Goal: Information Seeking & Learning: Learn about a topic

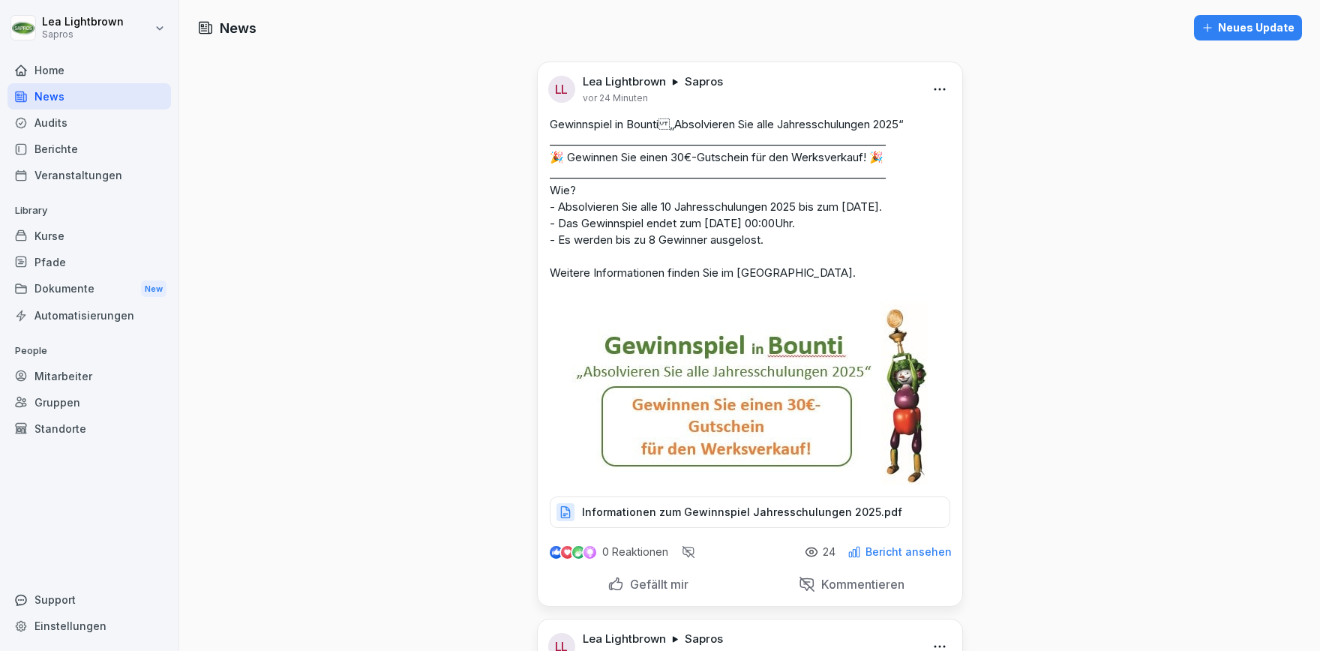
click at [71, 147] on div "Berichte" at bounding box center [90, 149] width 164 height 26
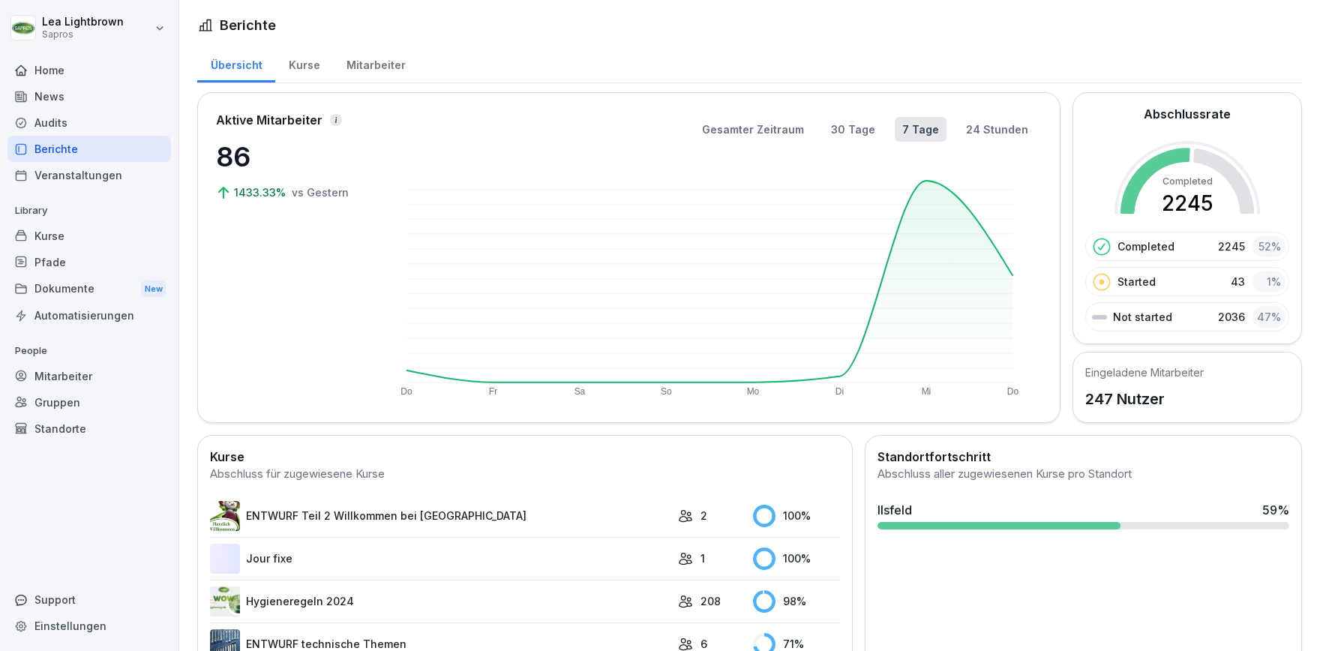
click at [311, 62] on div "Kurse" at bounding box center [304, 63] width 58 height 38
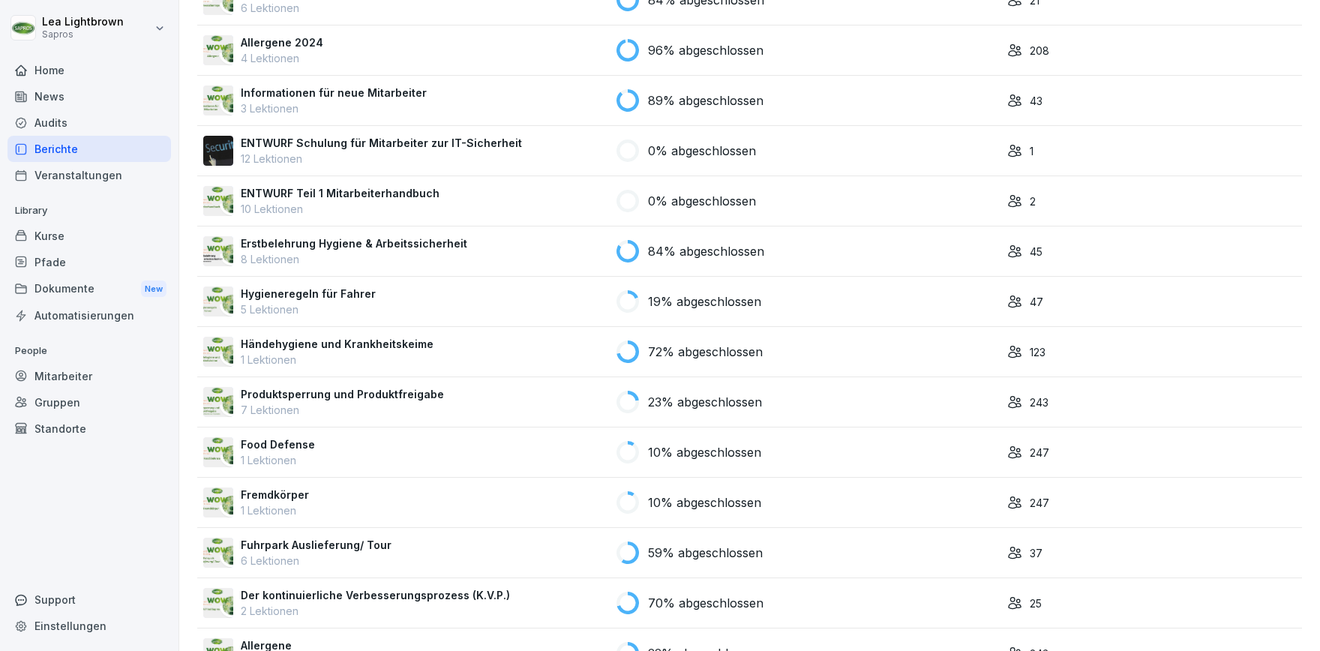
scroll to position [1466, 0]
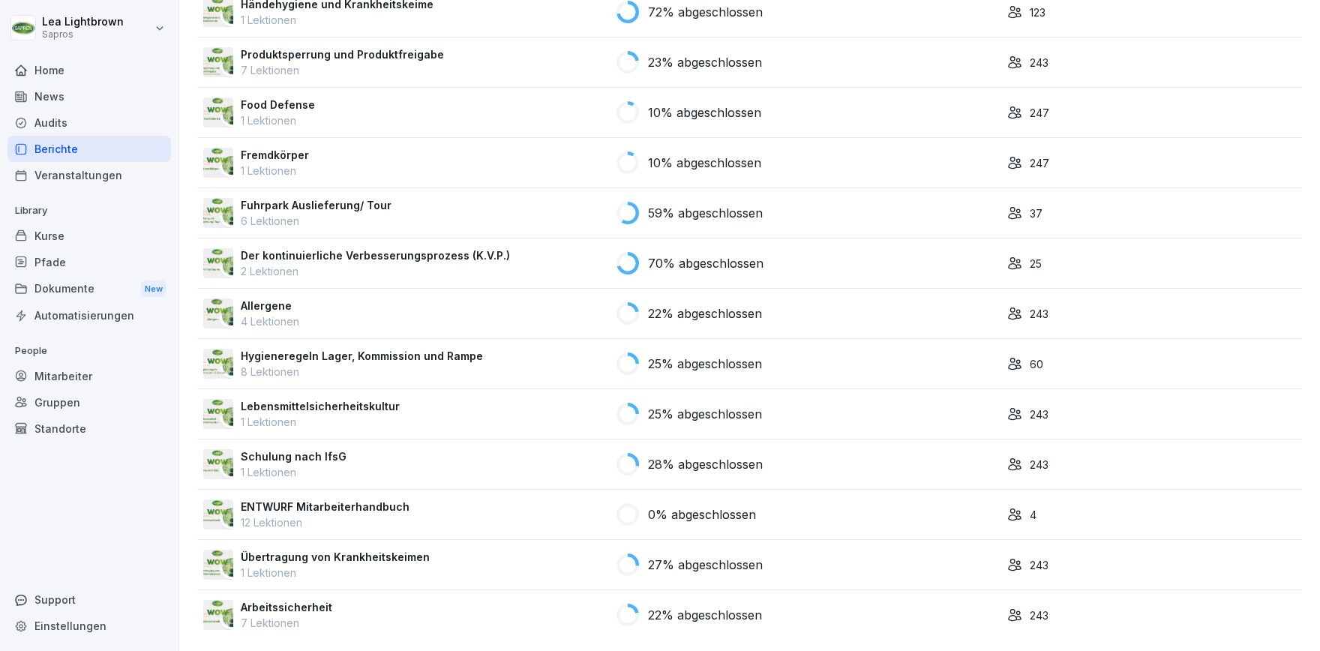
click at [485, 458] on div "Schulung nach IfsG 1 Lektionen" at bounding box center [403, 465] width 401 height 32
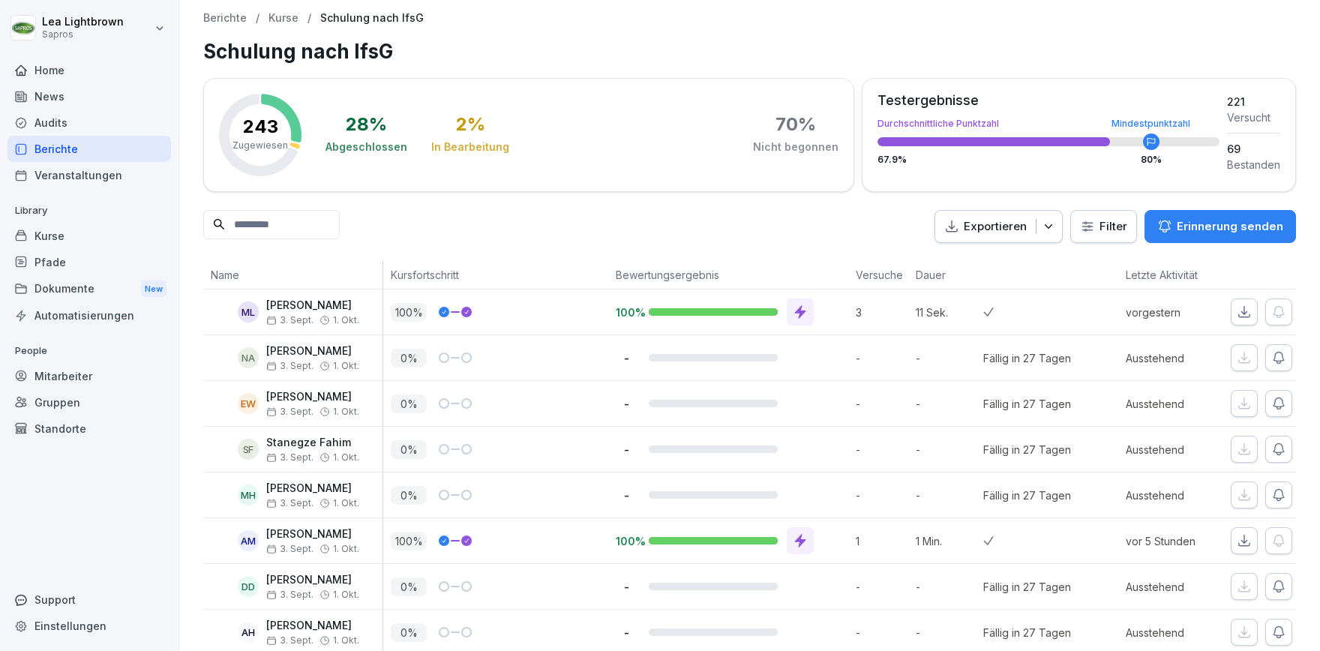
click at [62, 153] on div "Berichte" at bounding box center [90, 149] width 164 height 26
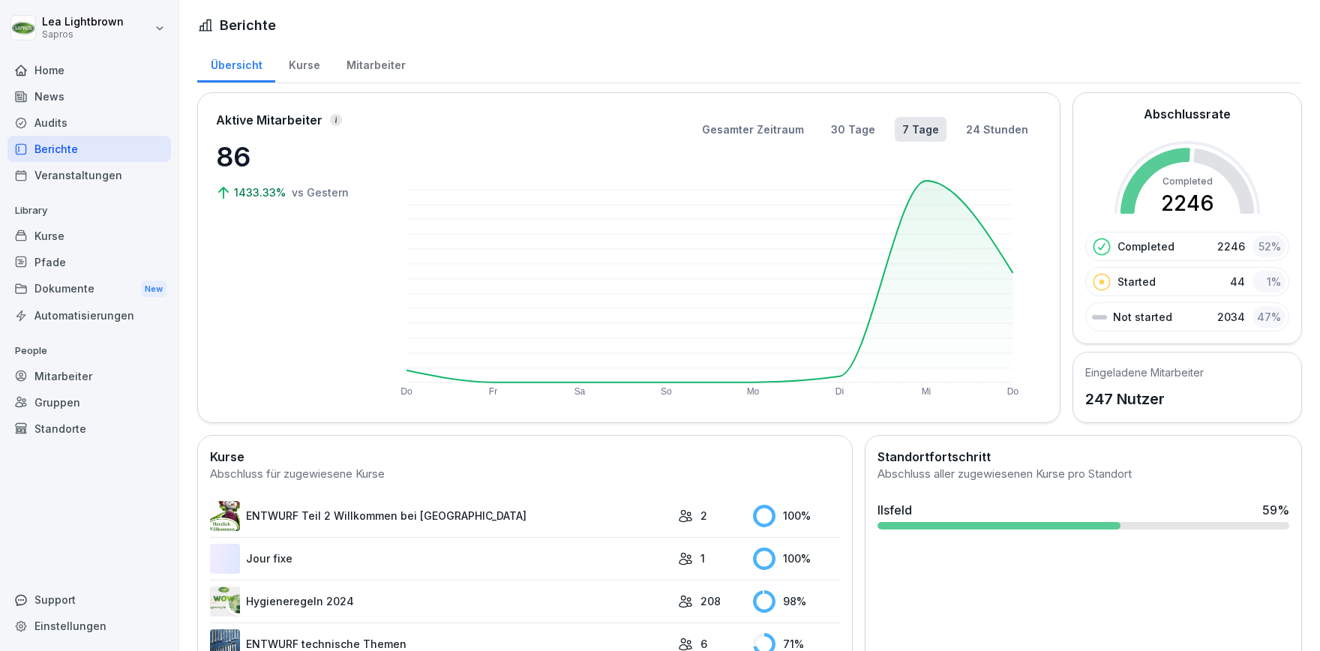
click at [302, 62] on div "Kurse" at bounding box center [304, 63] width 58 height 38
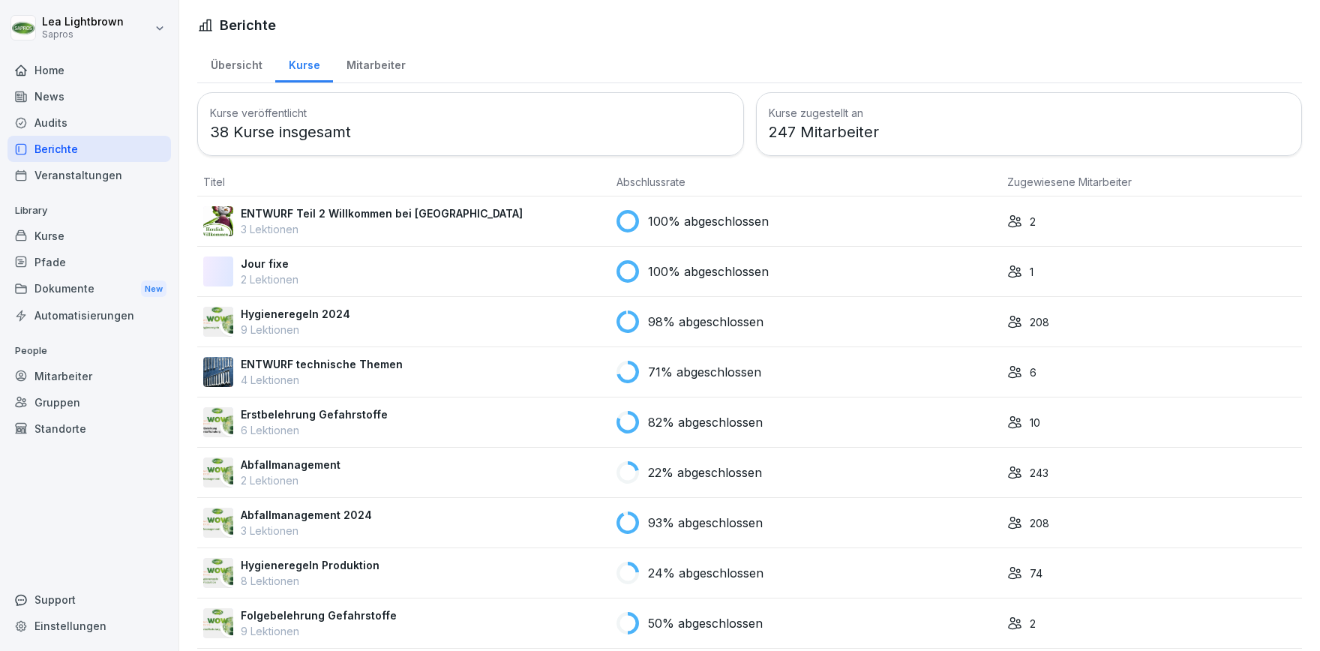
scroll to position [347, 0]
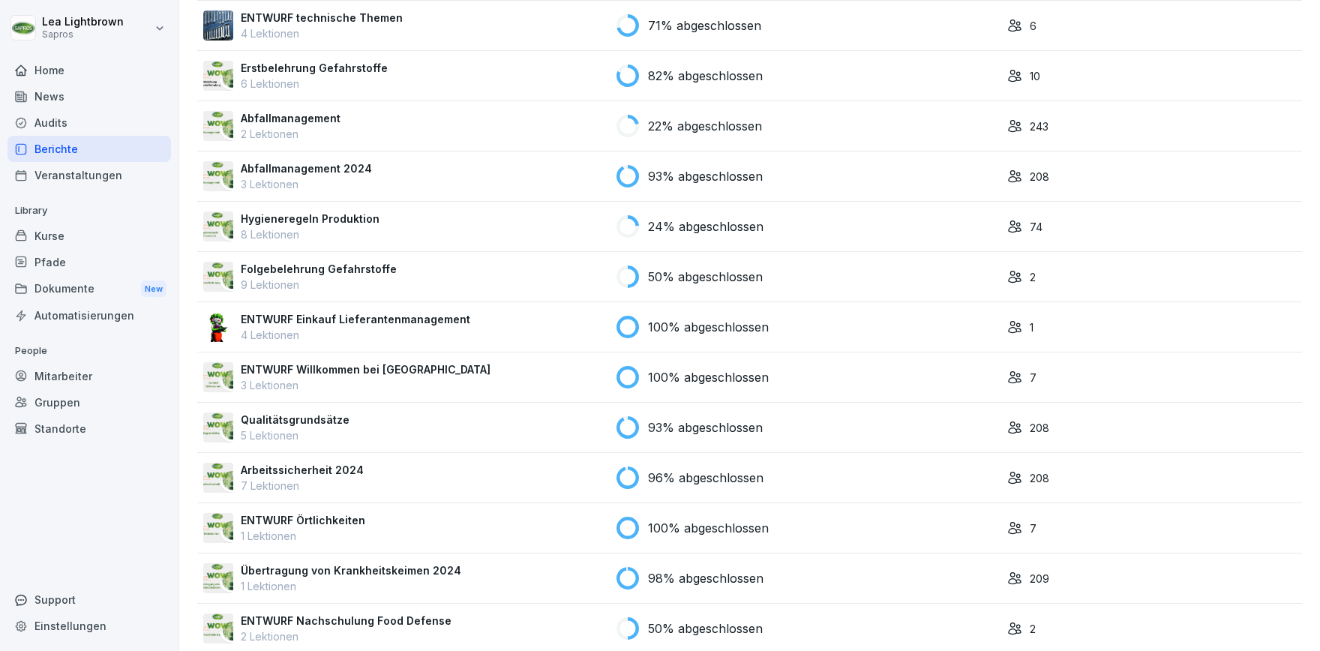
click at [83, 238] on div "Kurse" at bounding box center [90, 236] width 164 height 26
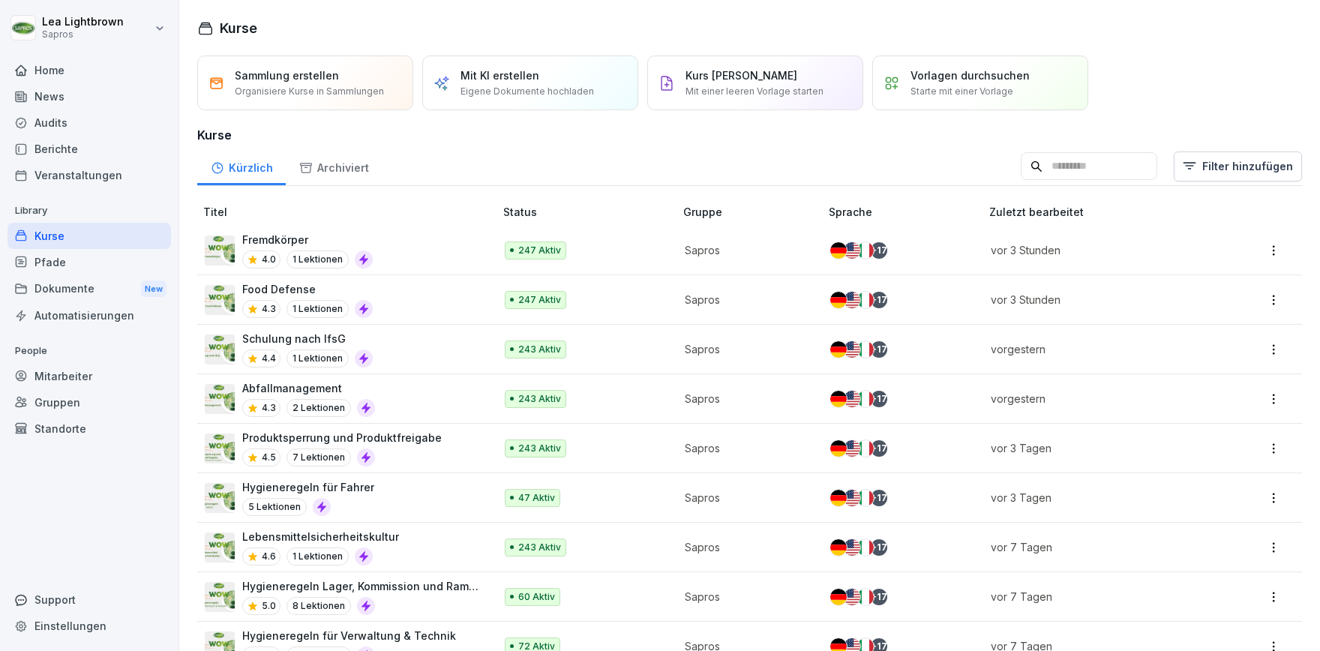
click at [1070, 170] on input at bounding box center [1089, 166] width 137 height 29
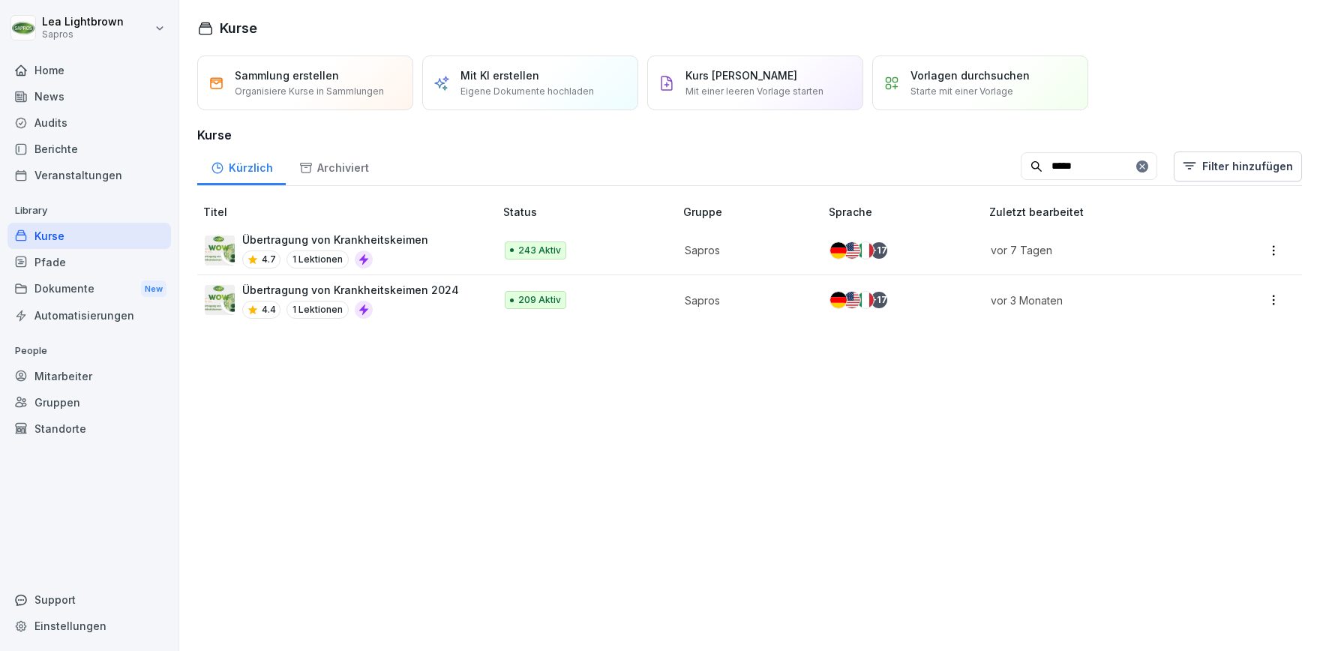
type input "*****"
click at [475, 248] on div "Übertragung von Krankheitskeimen 4.7 1 Lektionen" at bounding box center [342, 250] width 275 height 37
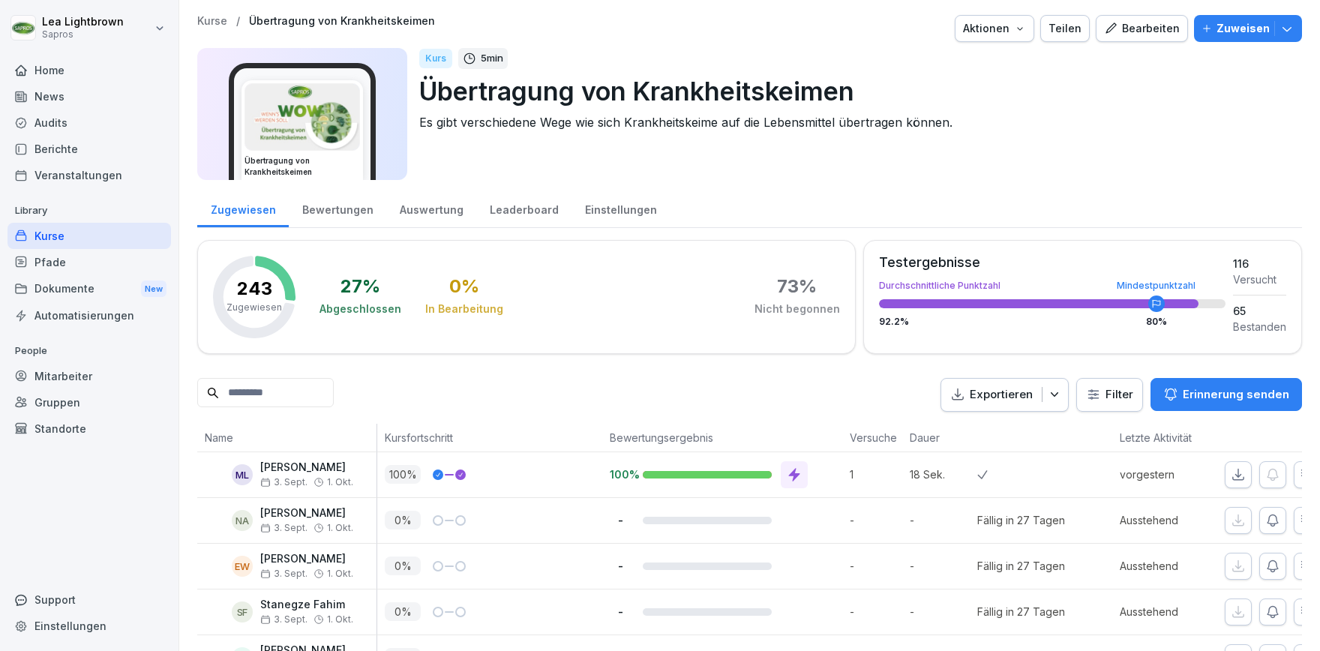
click at [96, 227] on div "Kurse" at bounding box center [90, 236] width 164 height 26
click at [49, 236] on div "Kurse" at bounding box center [90, 236] width 164 height 26
click at [73, 235] on div "Kurse" at bounding box center [90, 236] width 164 height 26
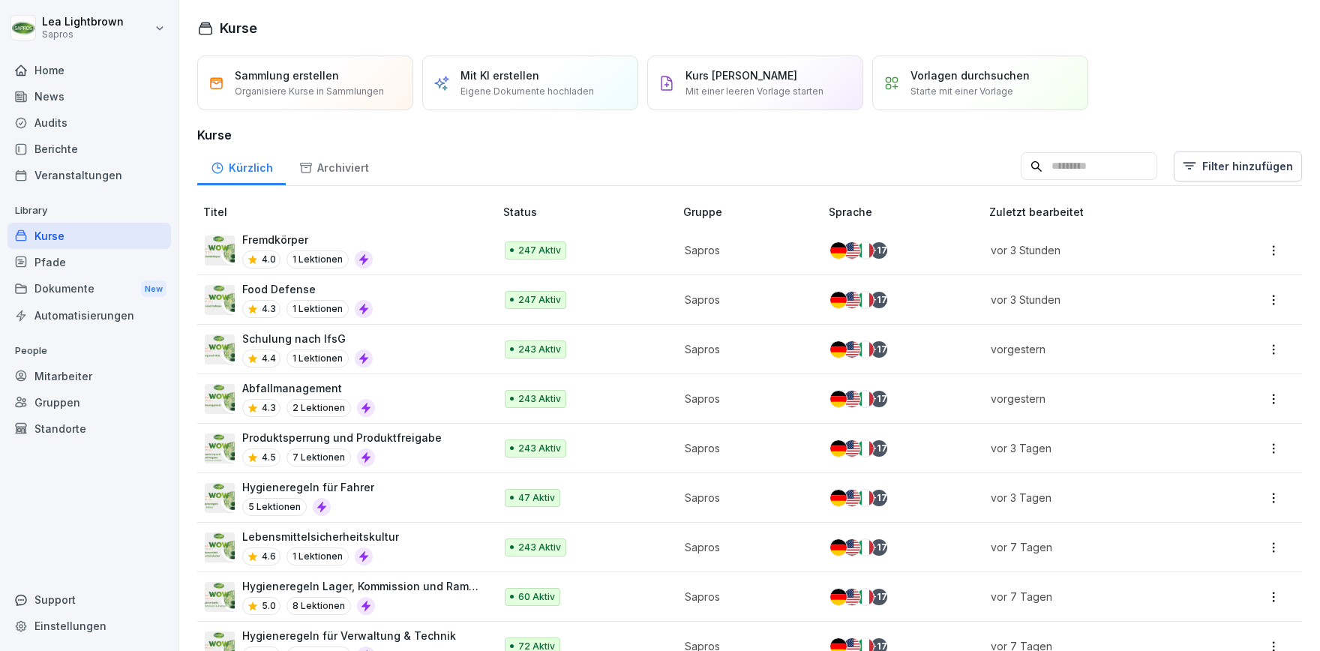
click at [1106, 170] on input at bounding box center [1089, 166] width 137 height 29
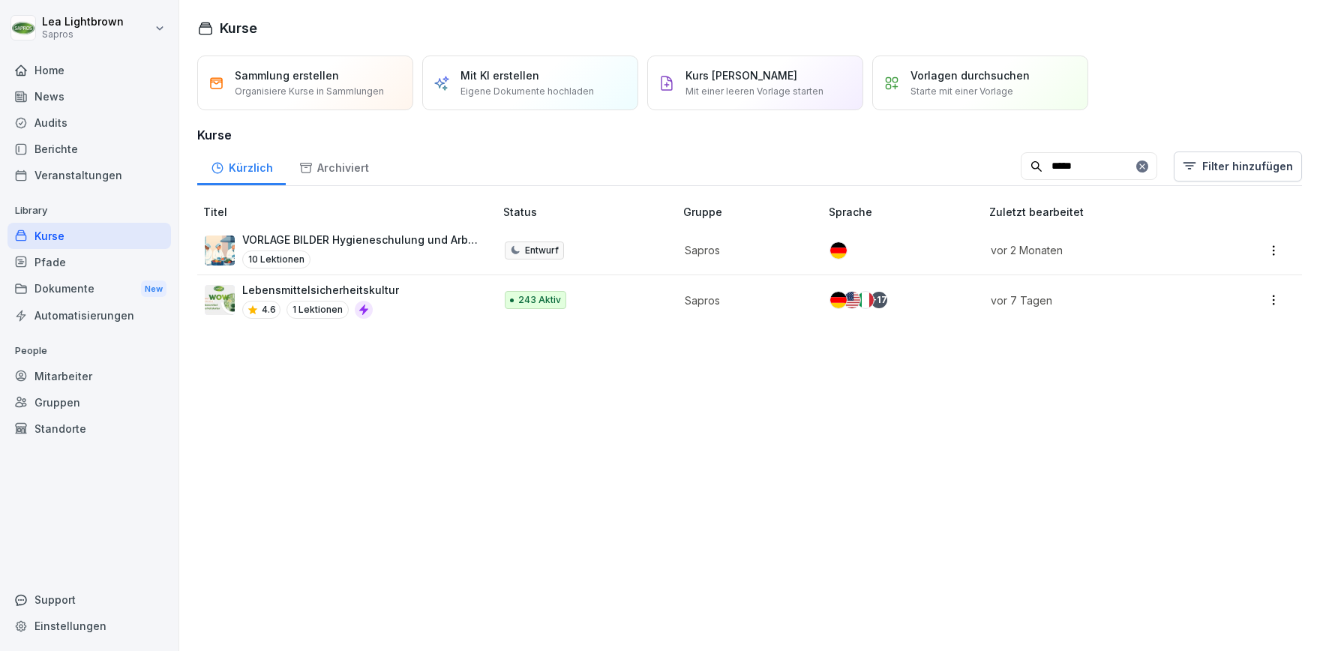
type input "*****"
click at [456, 307] on div "Lebensmittelsicherheitskultur 4.6 1 Lektionen" at bounding box center [342, 300] width 275 height 37
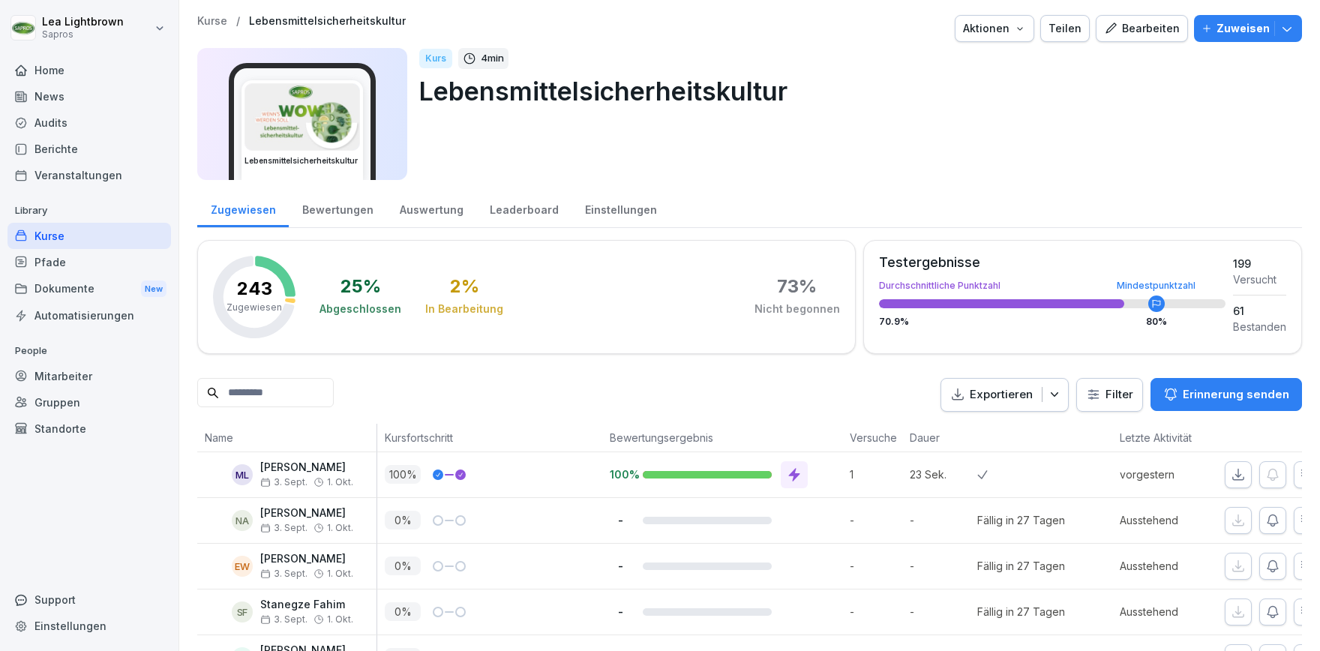
click at [60, 236] on div "Kurse" at bounding box center [90, 236] width 164 height 26
click at [70, 266] on div "Pfade" at bounding box center [90, 262] width 164 height 26
click at [54, 263] on div "Pfade" at bounding box center [90, 262] width 164 height 26
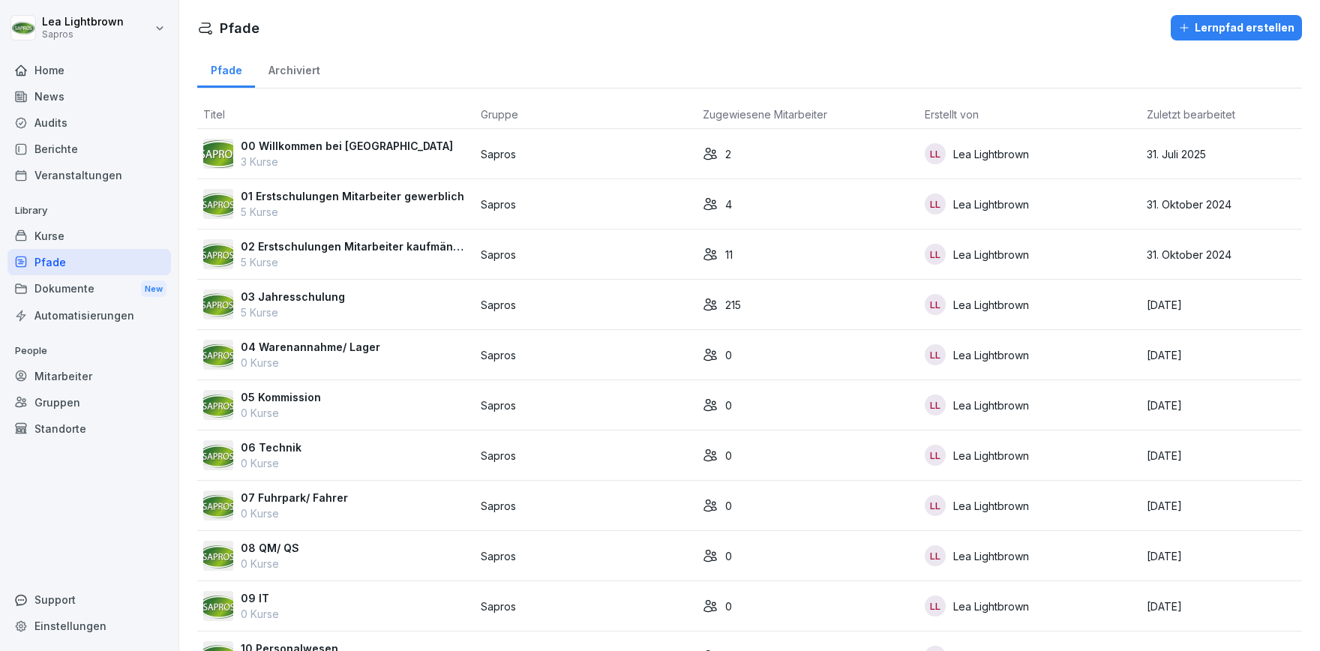
click at [104, 233] on div "Kurse" at bounding box center [90, 236] width 164 height 26
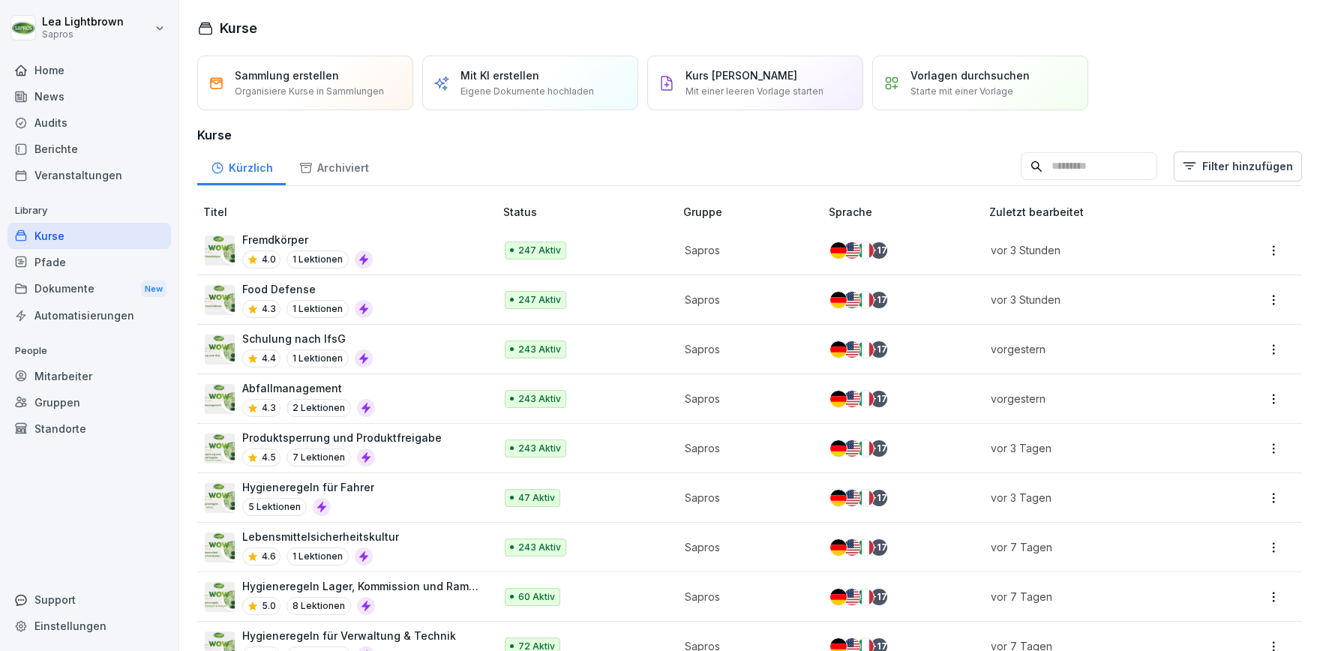
click at [1058, 170] on input at bounding box center [1089, 166] width 137 height 29
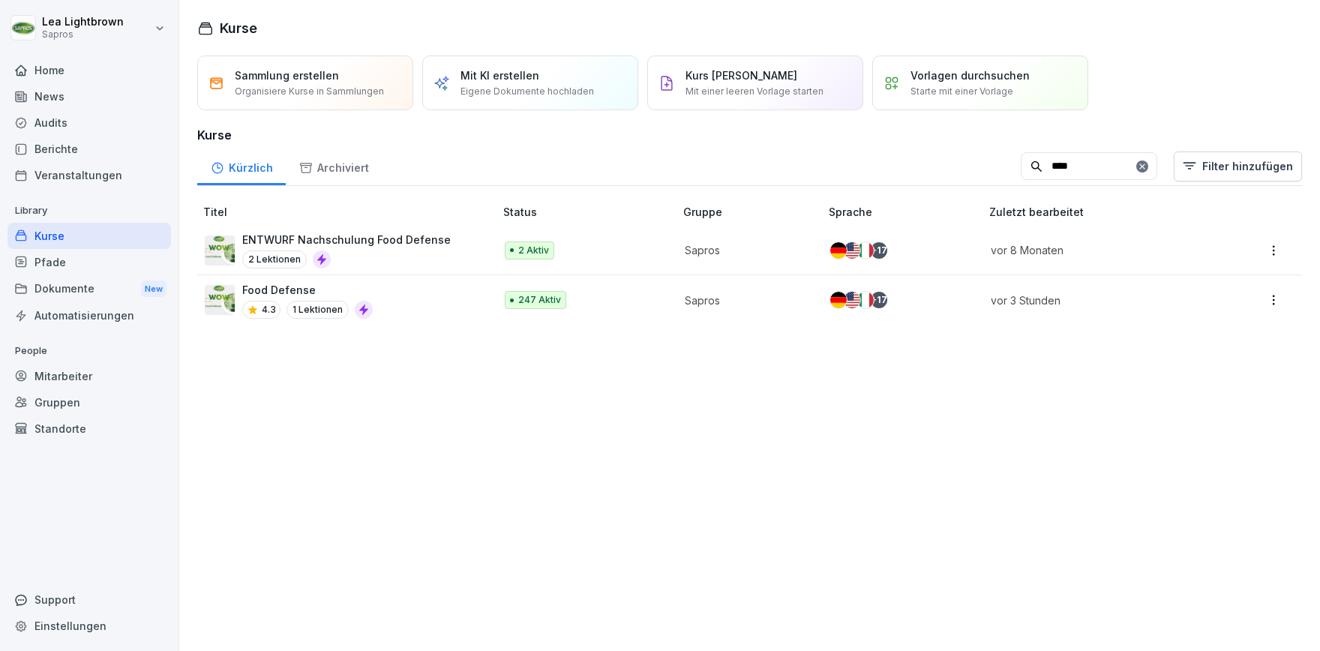
type input "****"
click at [462, 297] on div "Food Defense 4.3 1 Lektionen" at bounding box center [342, 300] width 275 height 37
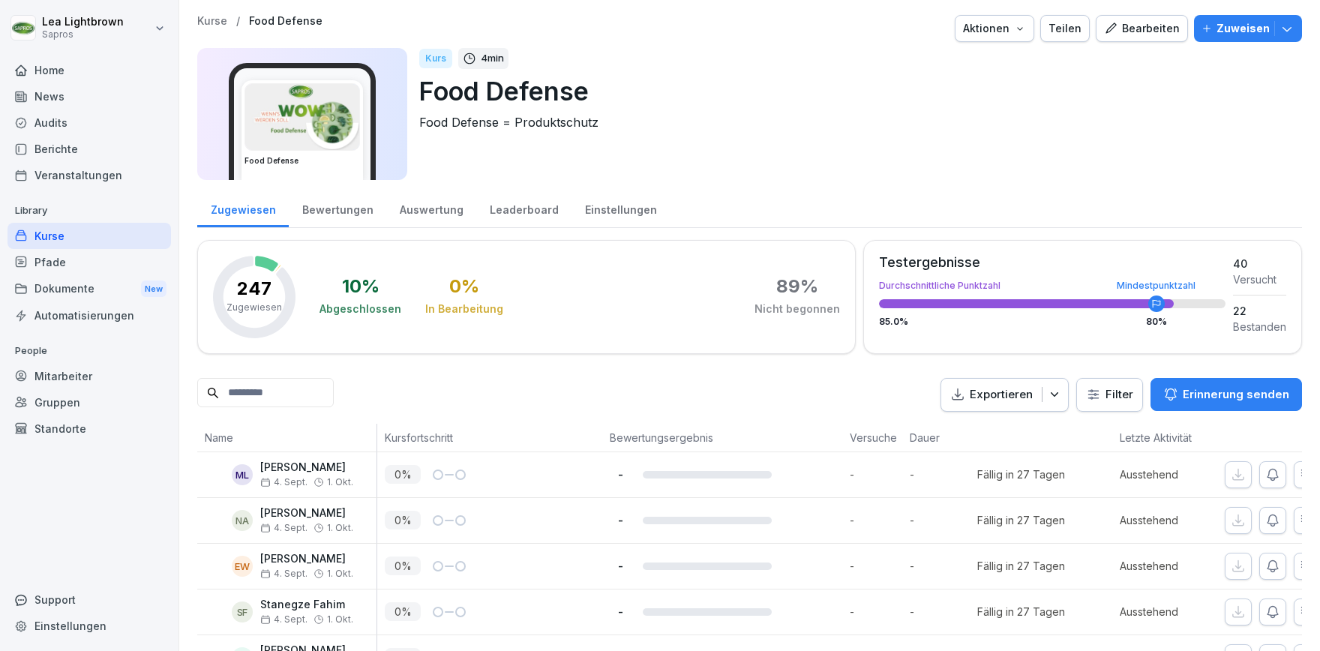
click at [80, 230] on div "Kurse" at bounding box center [90, 236] width 164 height 26
click at [77, 240] on div "Kurse" at bounding box center [90, 236] width 164 height 26
click at [65, 238] on div "Kurse" at bounding box center [90, 236] width 164 height 26
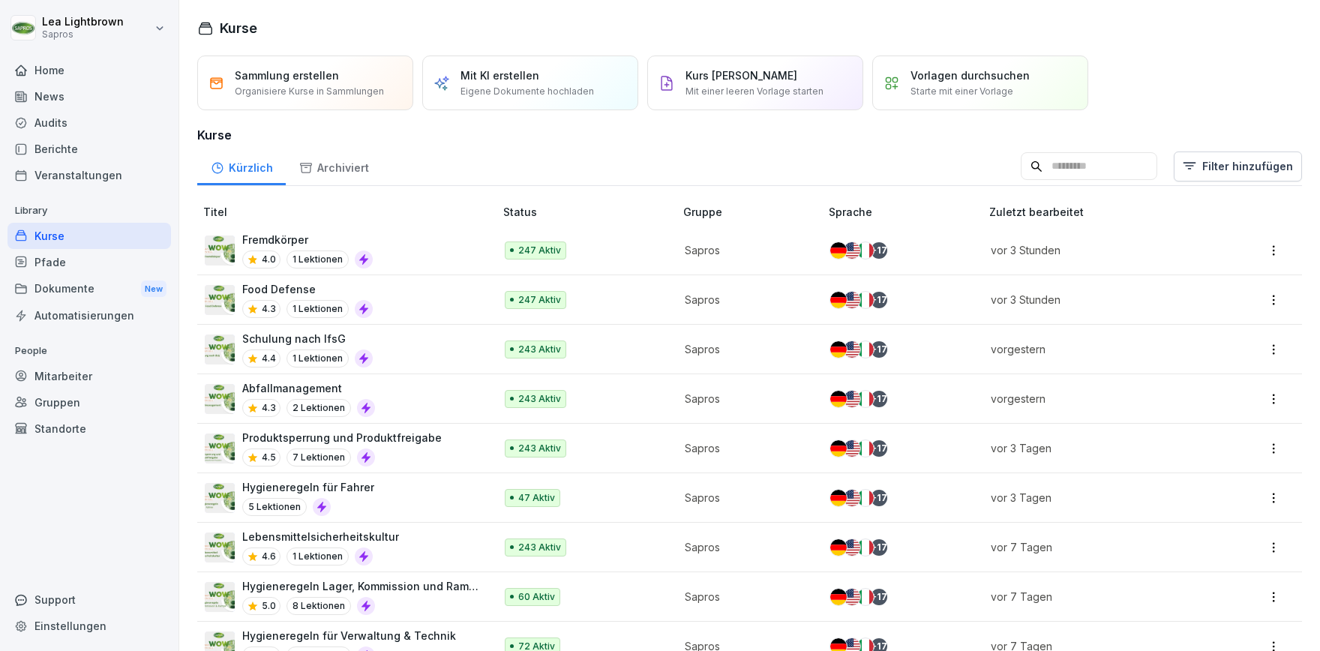
click at [461, 260] on div "Fremdkörper 4.0 1 Lektionen" at bounding box center [342, 250] width 275 height 37
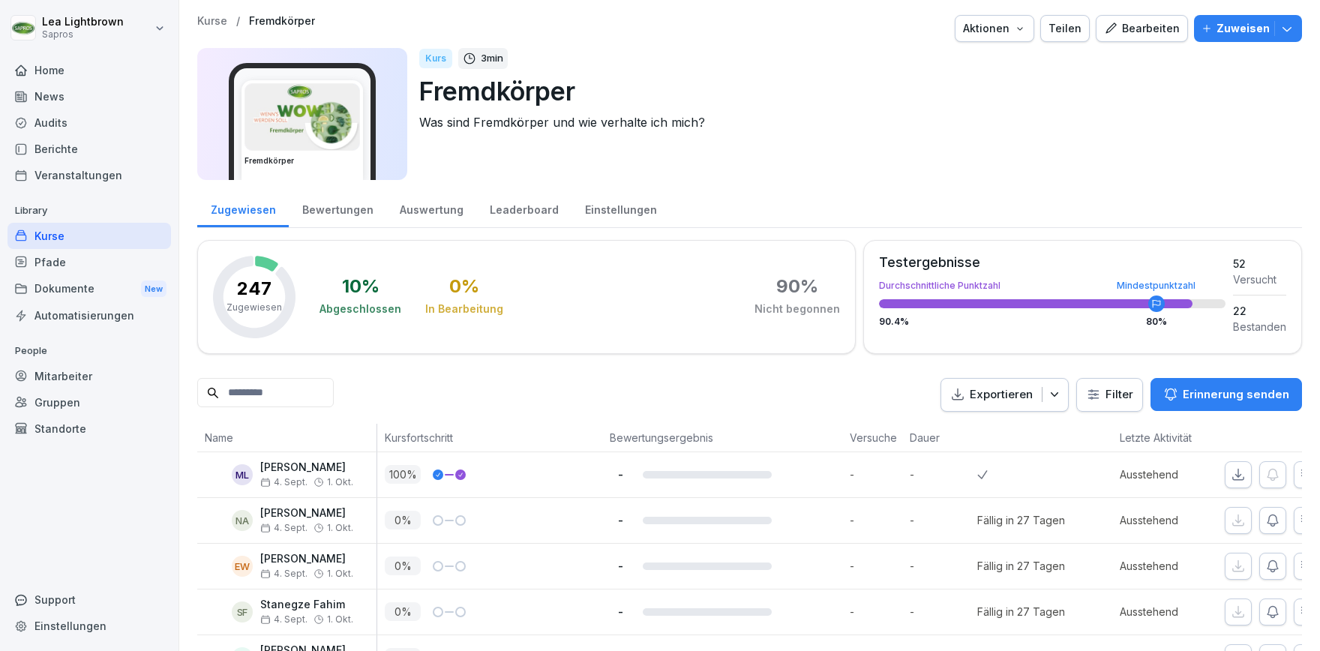
click at [89, 237] on div "Kurse" at bounding box center [90, 236] width 164 height 26
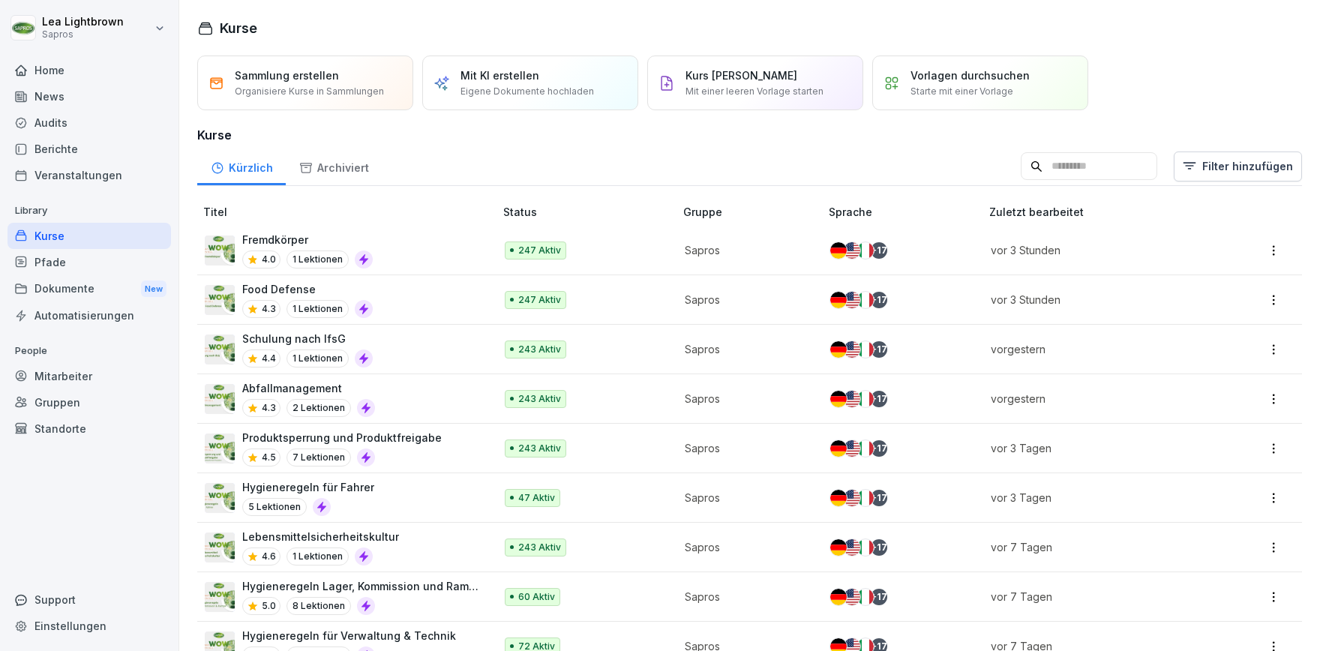
click at [431, 389] on div "Abfallmanagement 4.3 2 Lektionen" at bounding box center [342, 398] width 275 height 37
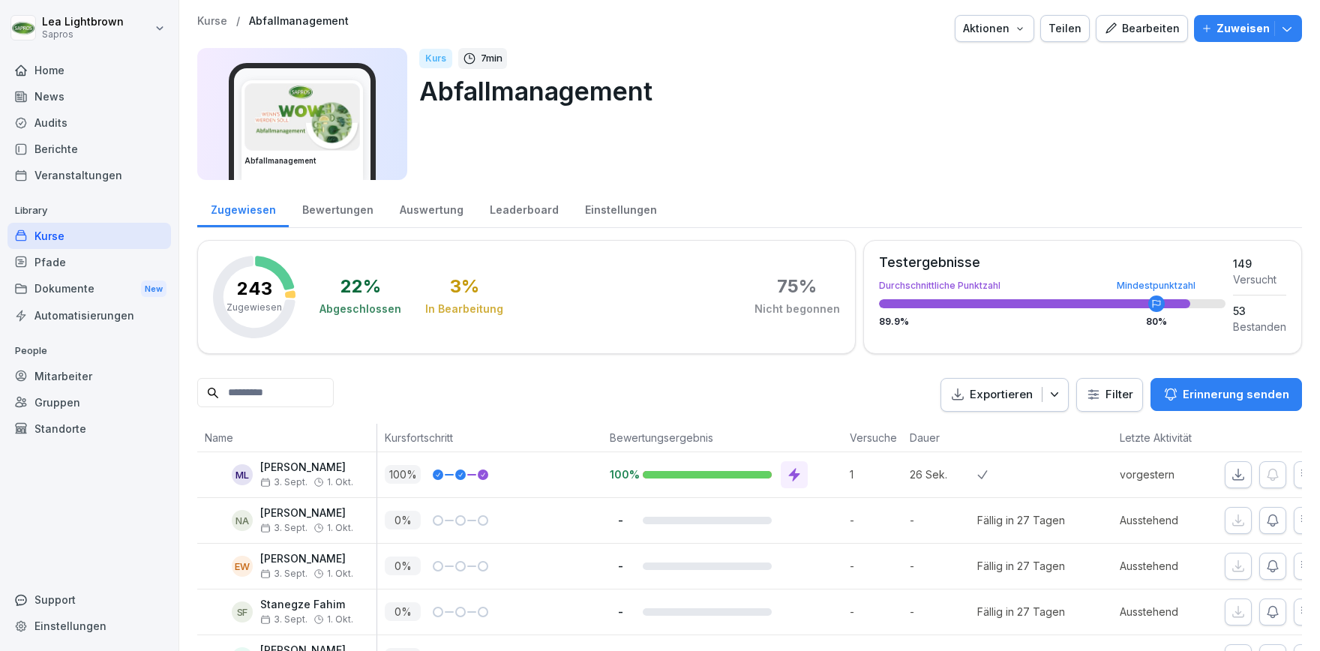
click at [95, 228] on div "Kurse" at bounding box center [90, 236] width 164 height 26
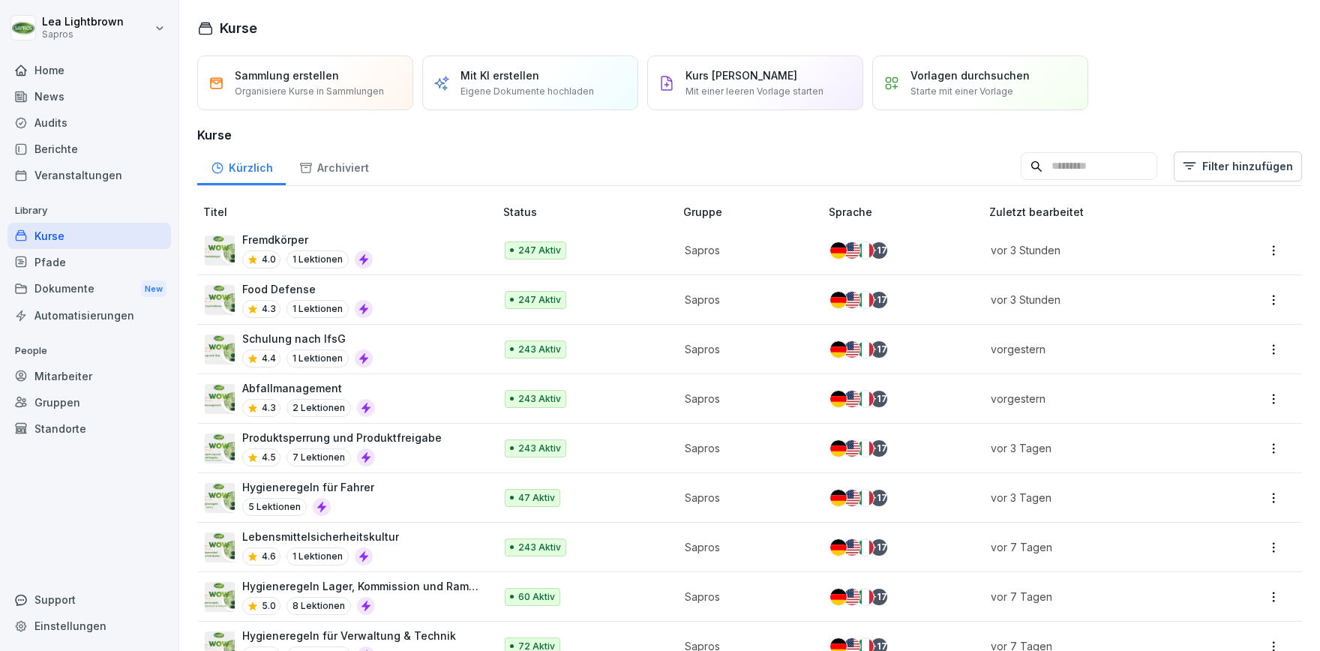
click at [461, 449] on div "Produktsperrung und Produktfreigabe 4.5 7 Lektionen" at bounding box center [342, 448] width 275 height 37
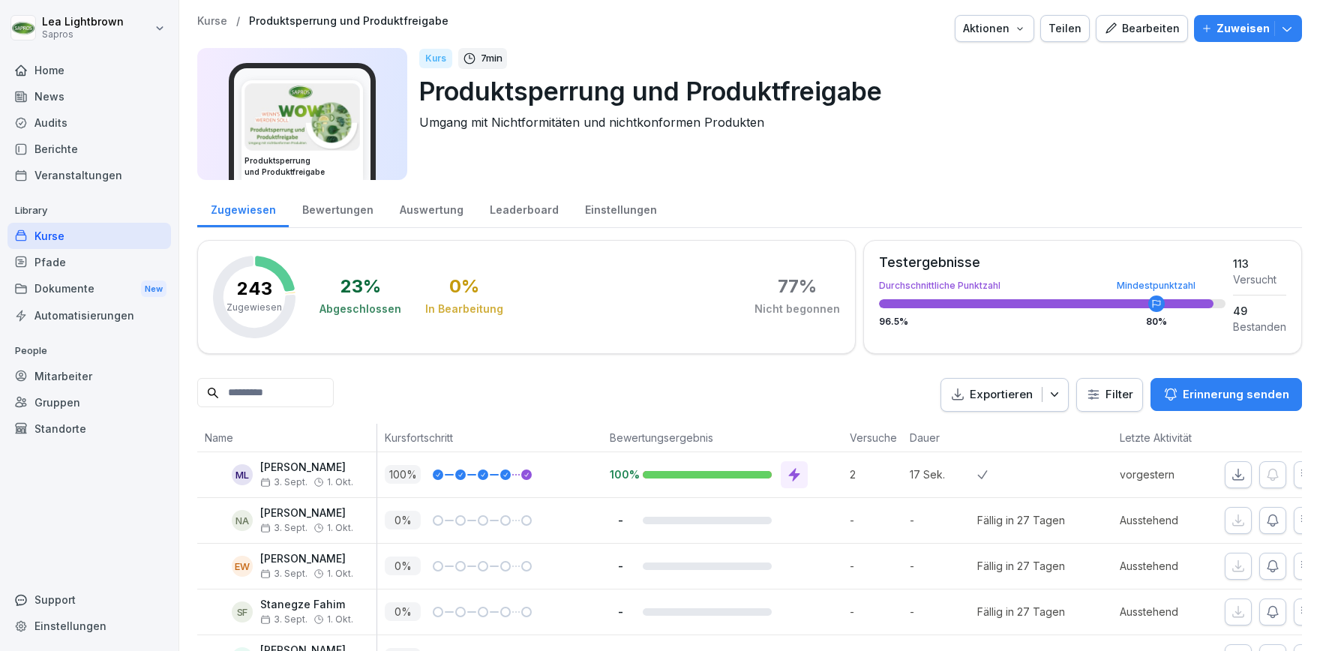
click at [57, 260] on div "Pfade" at bounding box center [90, 262] width 164 height 26
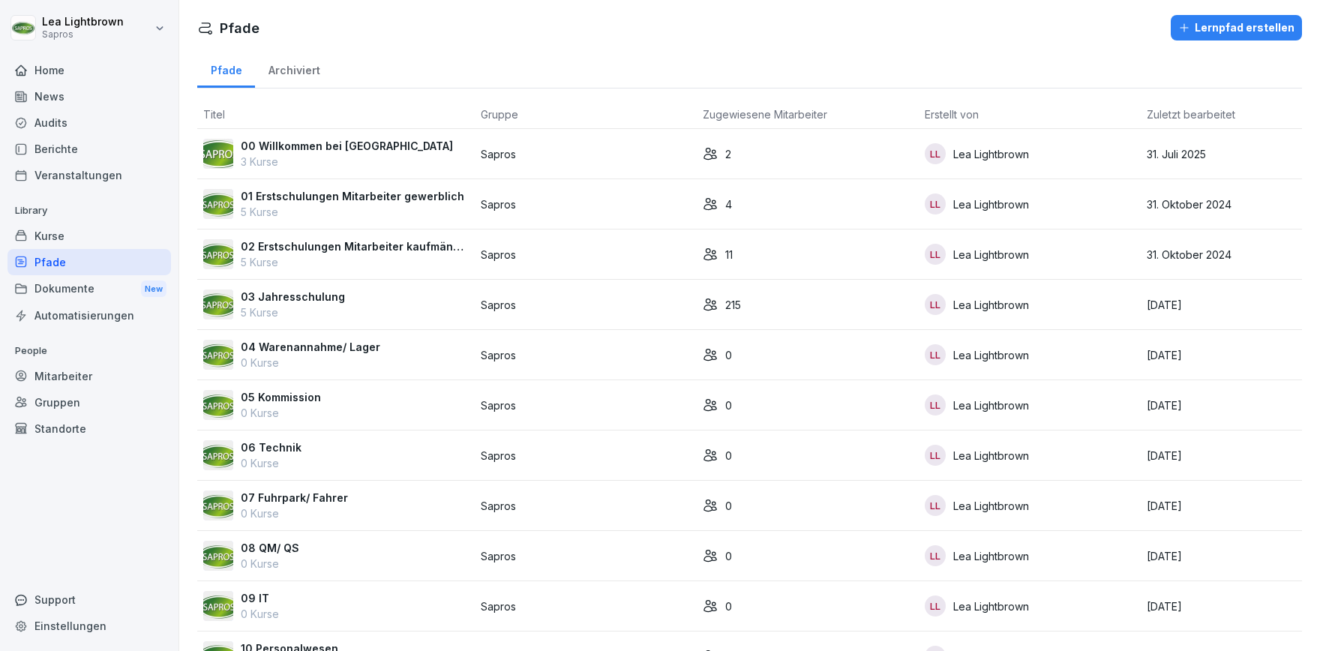
click at [64, 233] on div "Kurse" at bounding box center [90, 236] width 164 height 26
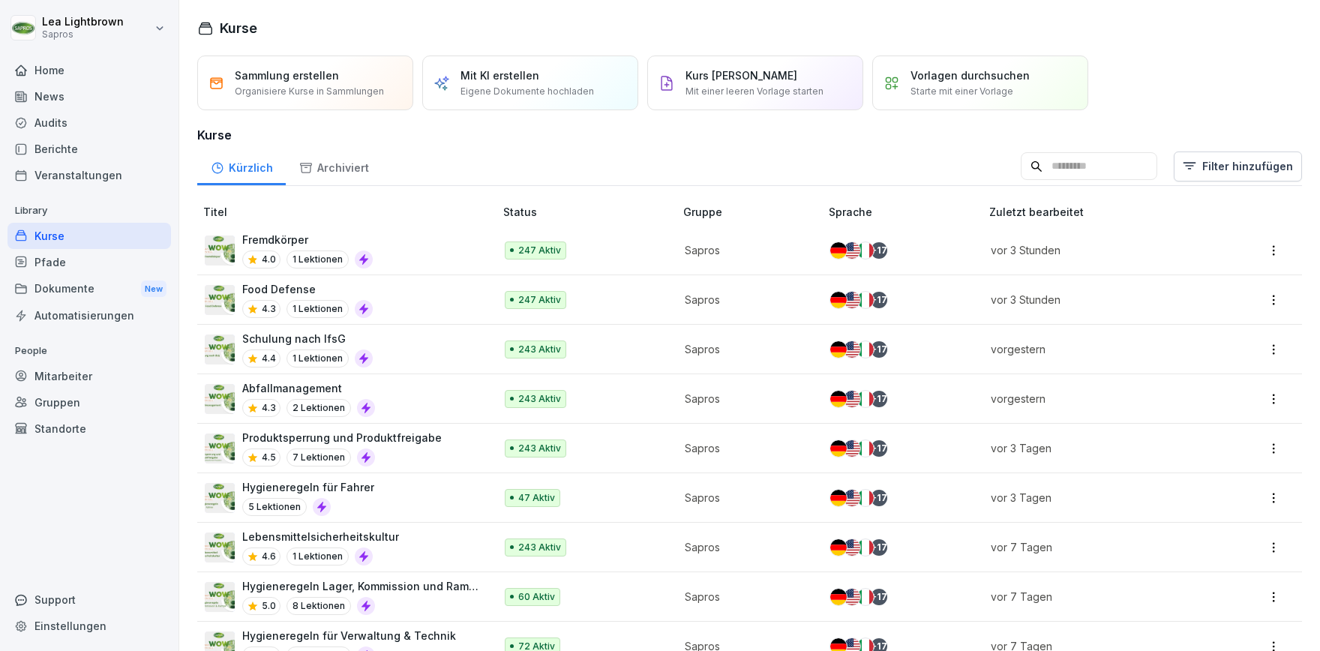
click at [1088, 176] on input at bounding box center [1089, 166] width 137 height 29
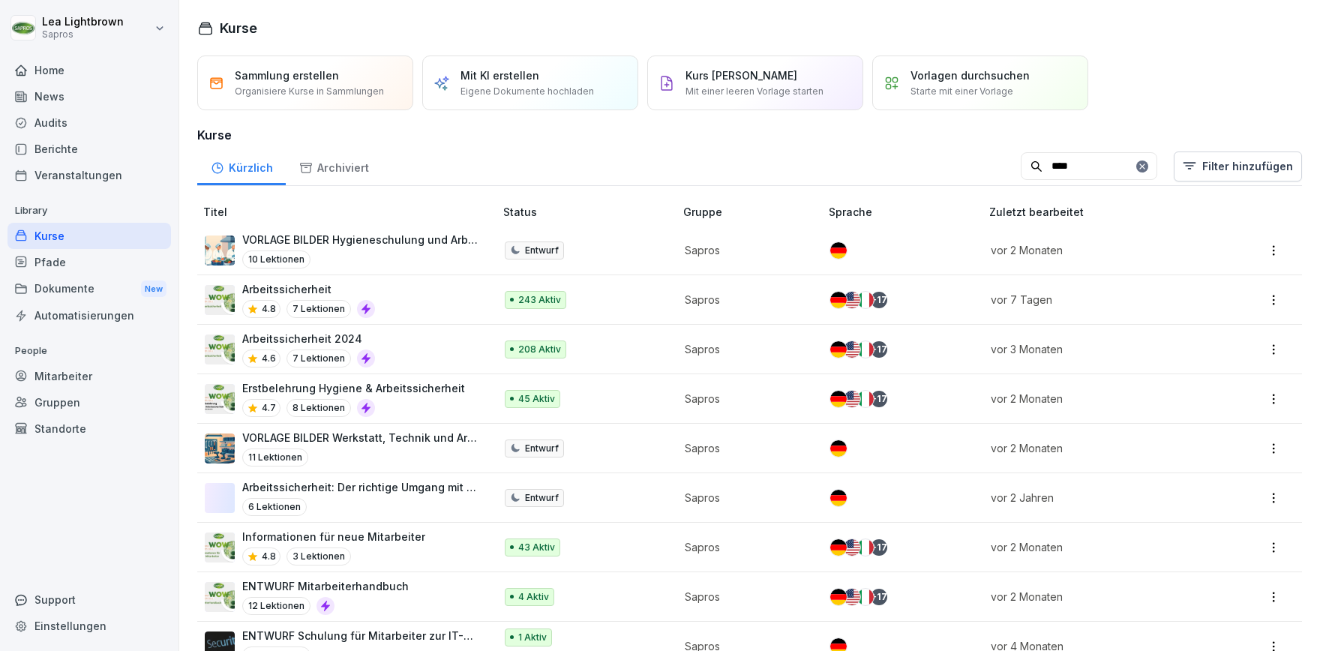
type input "****"
click at [434, 303] on div "Arbeitssicherheit 4.8 7 Lektionen" at bounding box center [342, 299] width 275 height 37
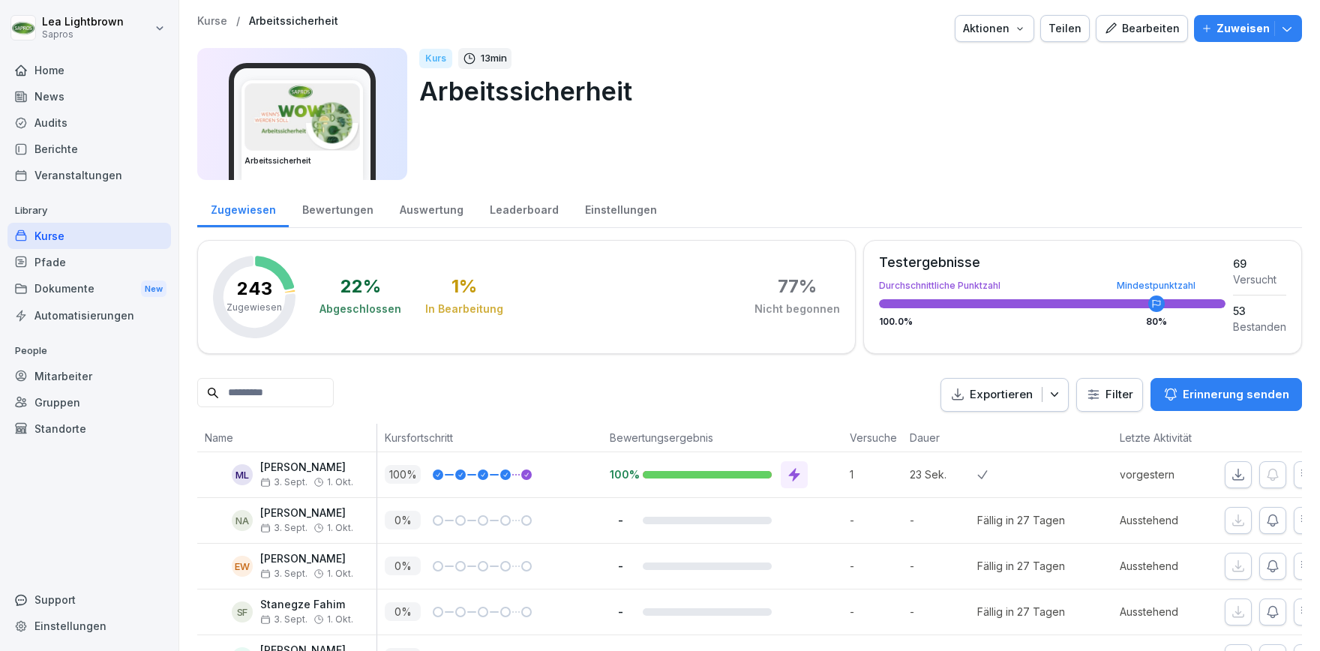
click at [48, 236] on div "Kurse" at bounding box center [90, 236] width 164 height 26
click at [72, 236] on div "Kurse" at bounding box center [90, 236] width 164 height 26
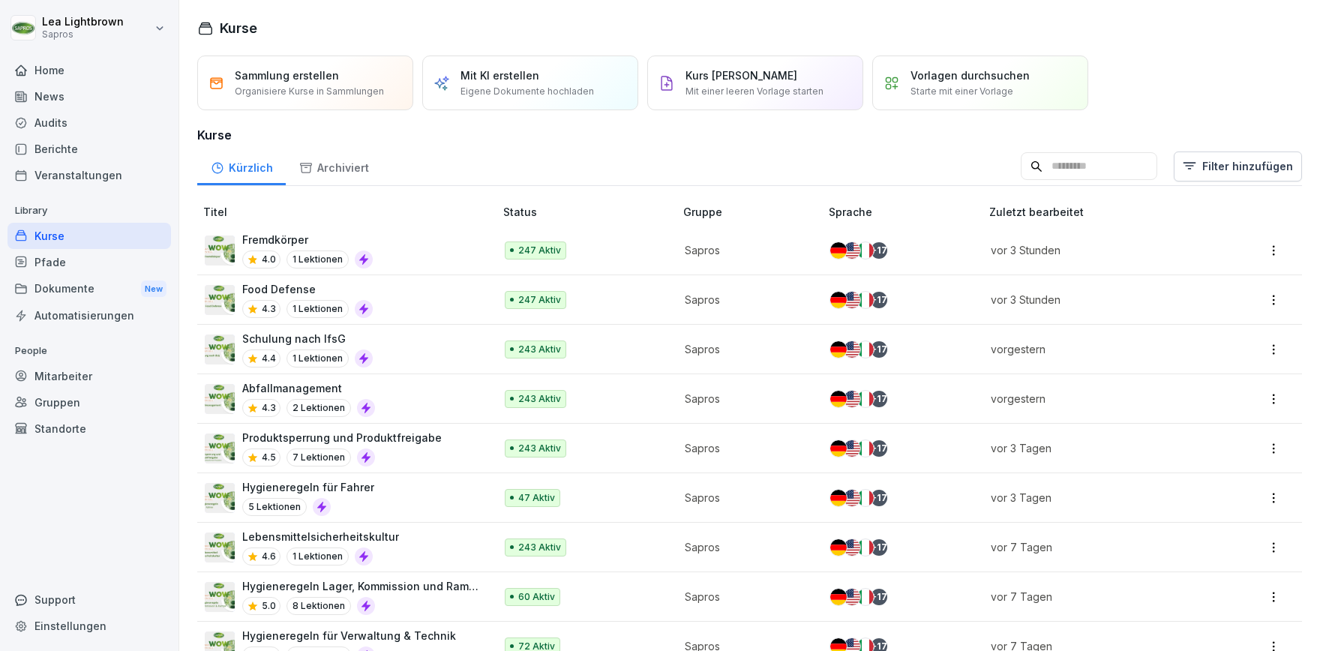
click at [1095, 168] on input at bounding box center [1089, 166] width 137 height 29
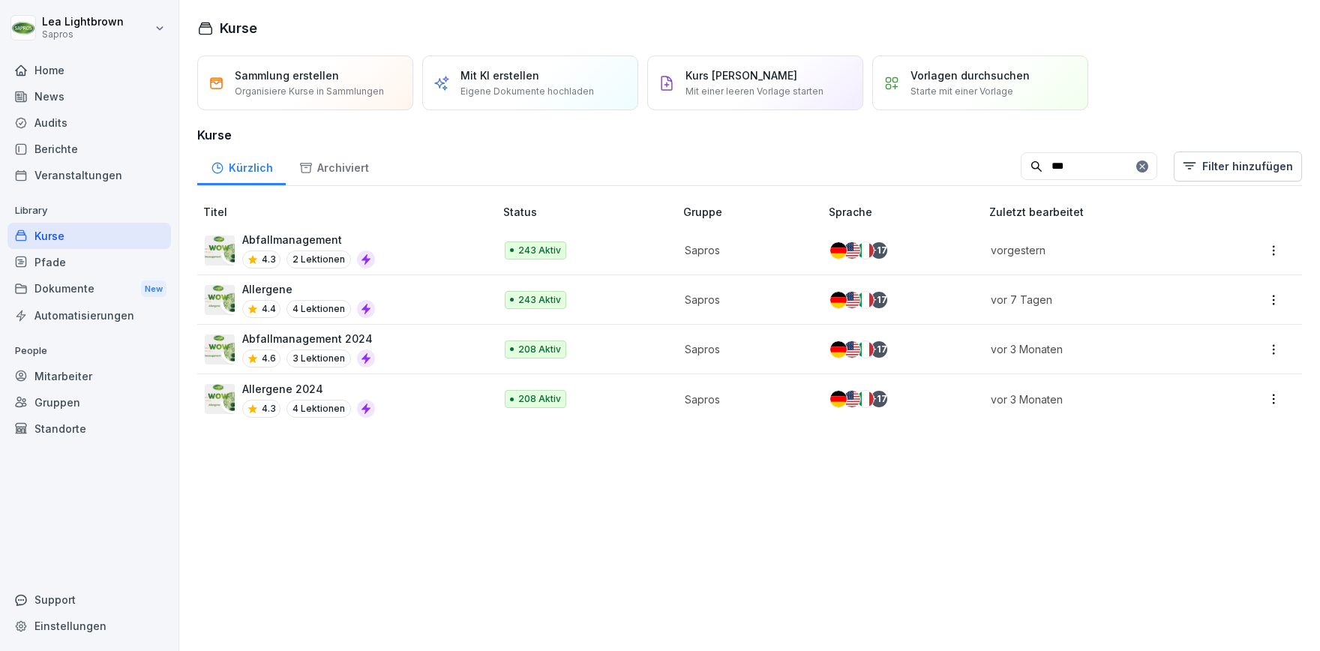
type input "***"
click at [370, 299] on div "Allergene 4.4 4 Lektionen" at bounding box center [308, 299] width 133 height 37
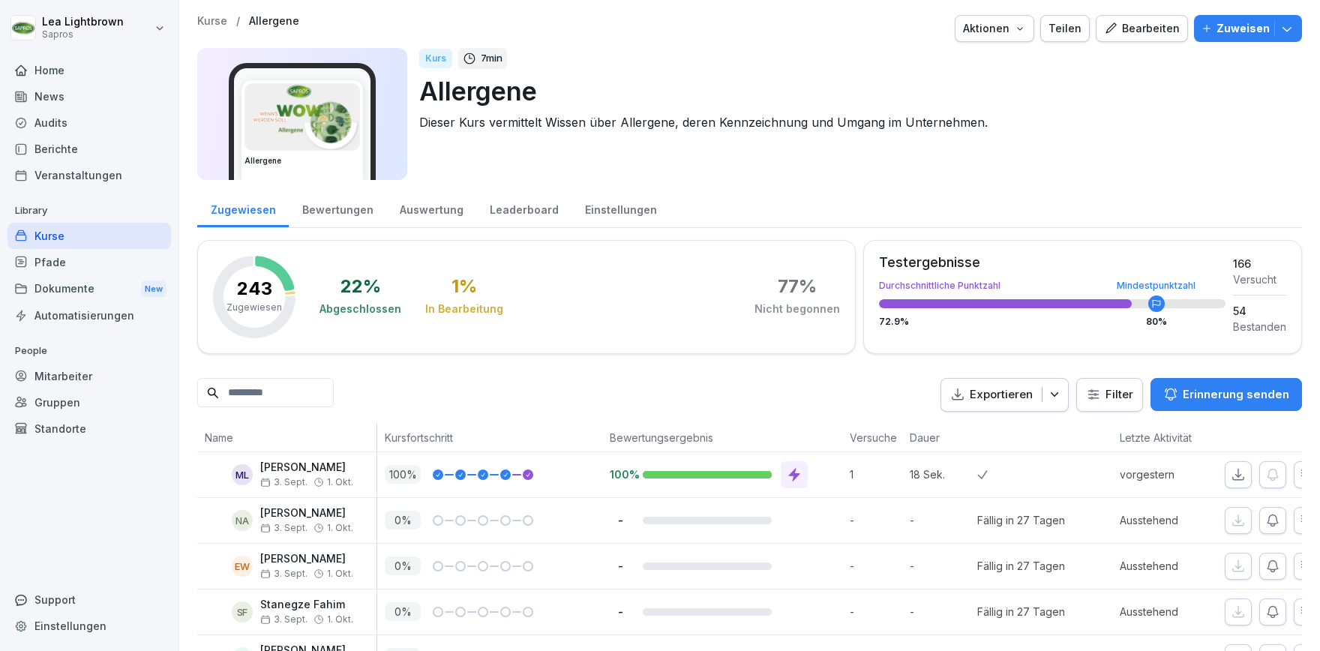
click at [84, 240] on div "Kurse" at bounding box center [90, 236] width 164 height 26
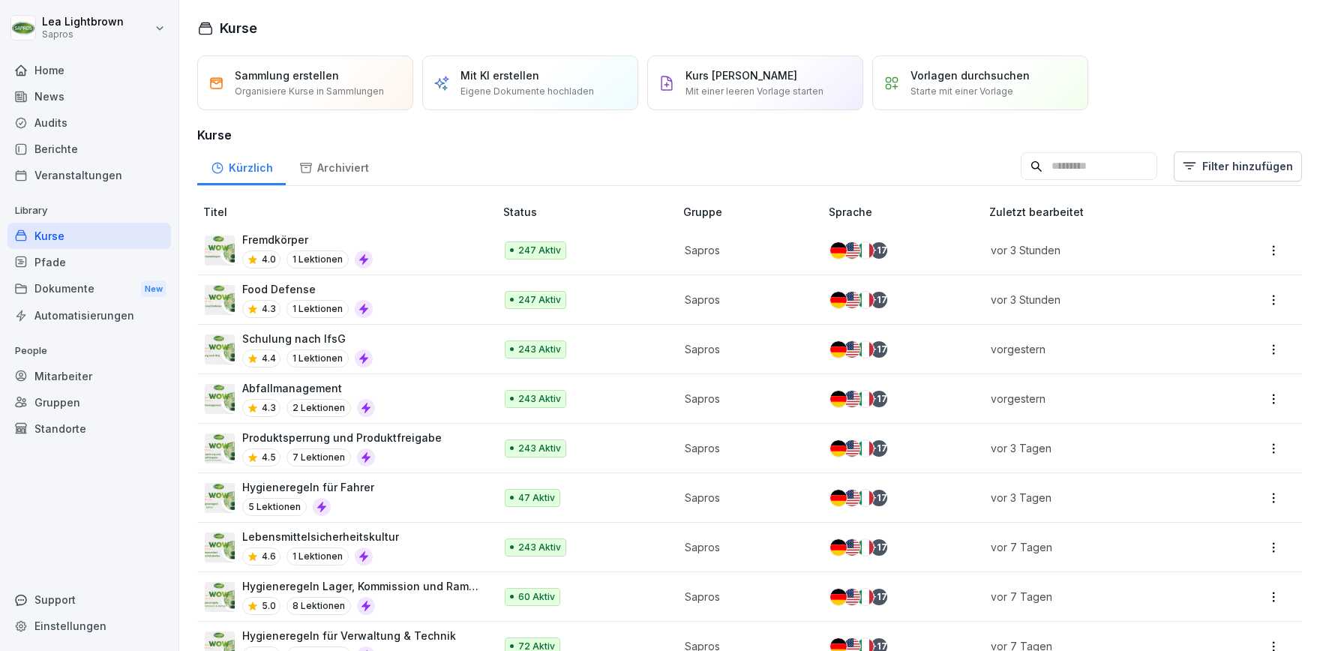
click at [1044, 173] on input at bounding box center [1089, 166] width 137 height 29
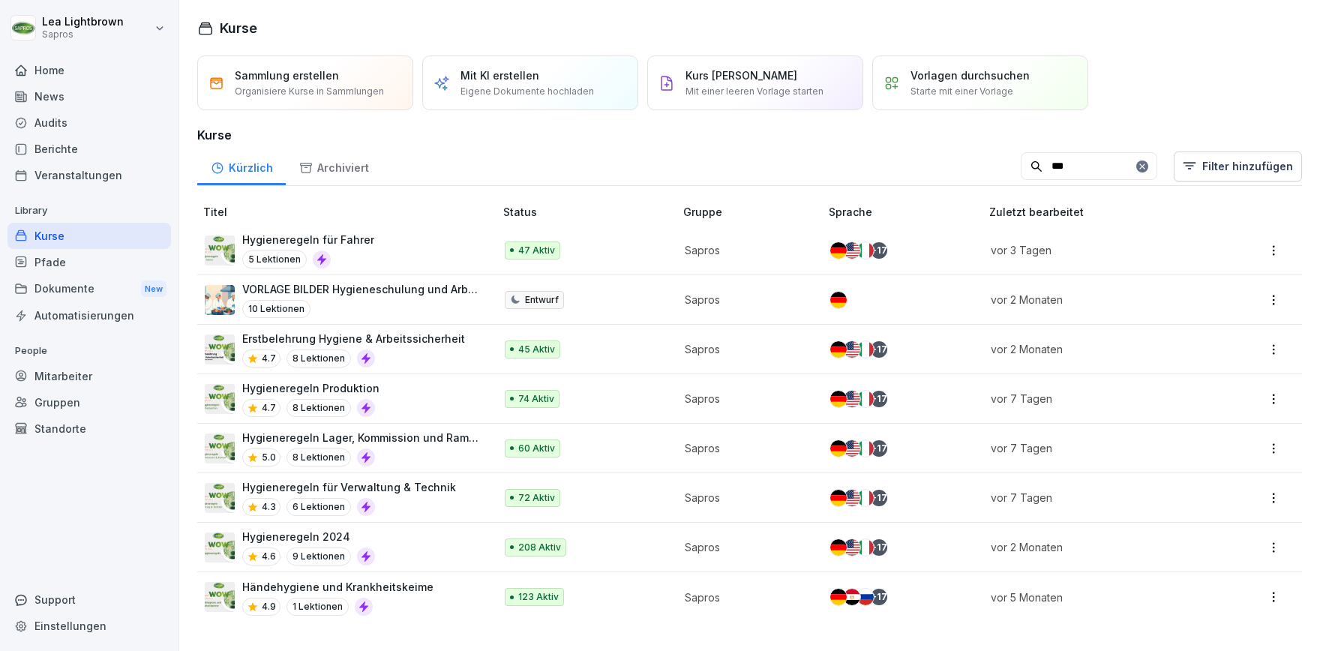
type input "***"
click at [384, 242] on div "Hygieneregeln für Fahrer 5 Lektionen" at bounding box center [342, 250] width 275 height 37
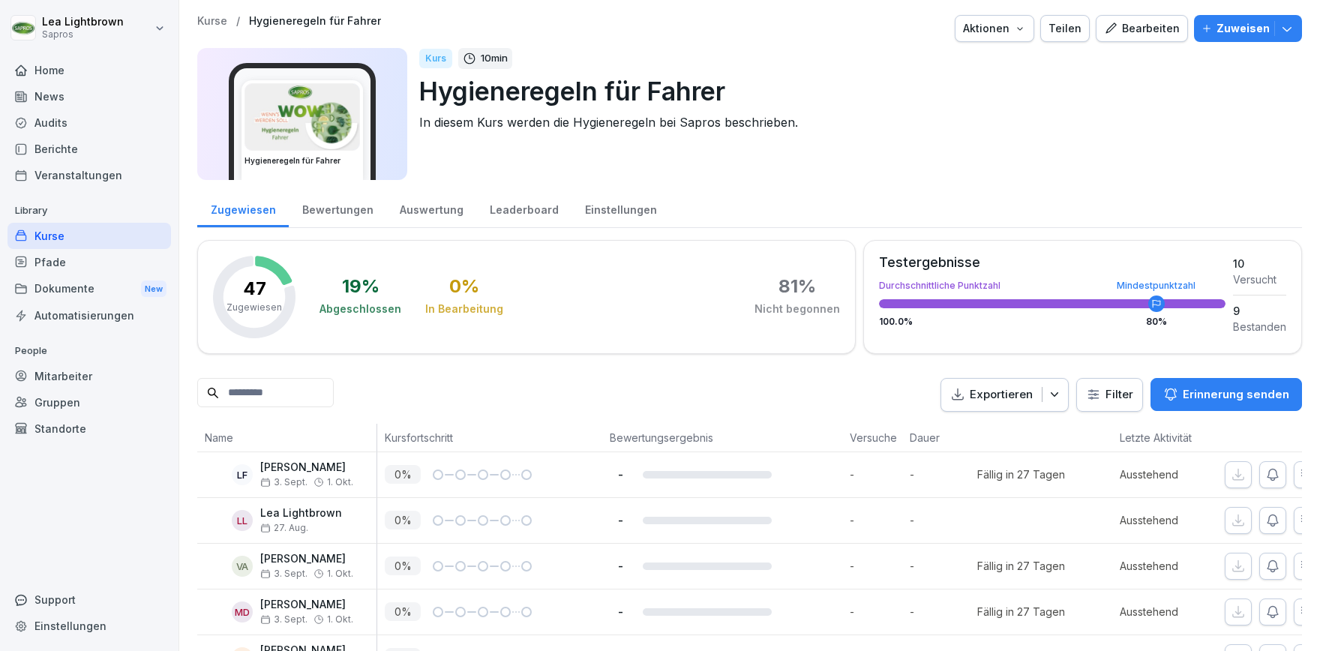
click at [44, 229] on div "Kurse" at bounding box center [90, 236] width 164 height 26
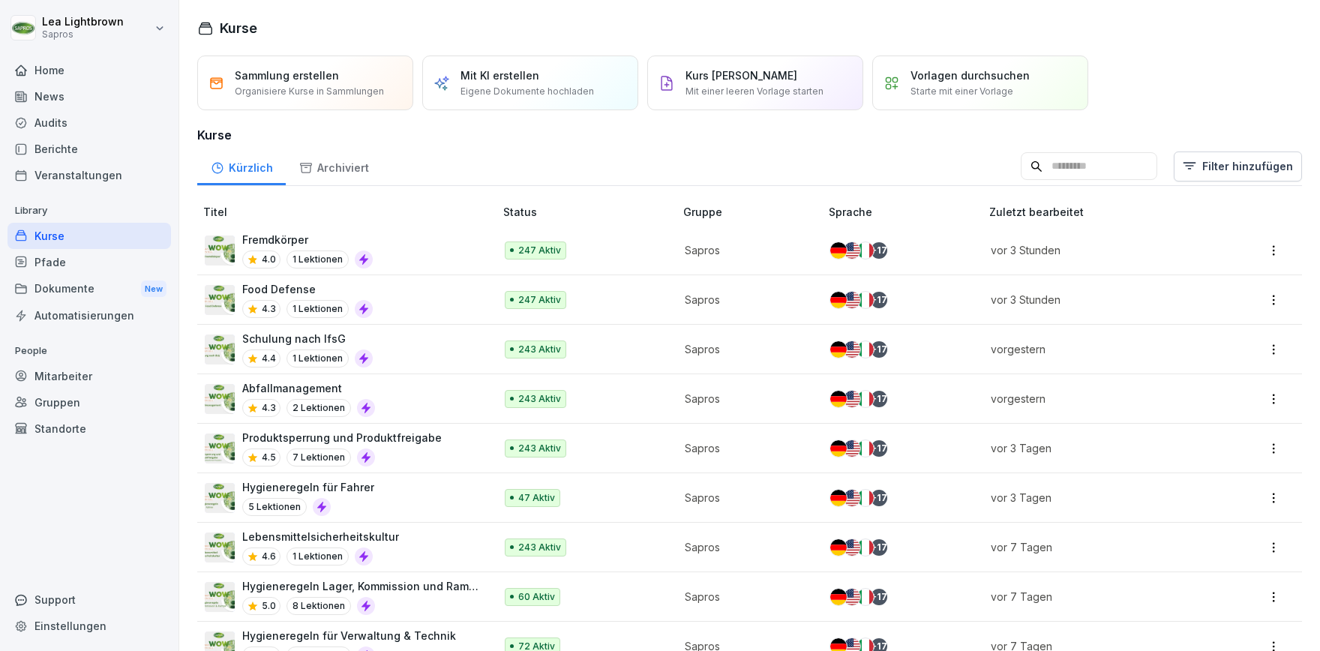
click at [1061, 158] on input at bounding box center [1089, 166] width 137 height 29
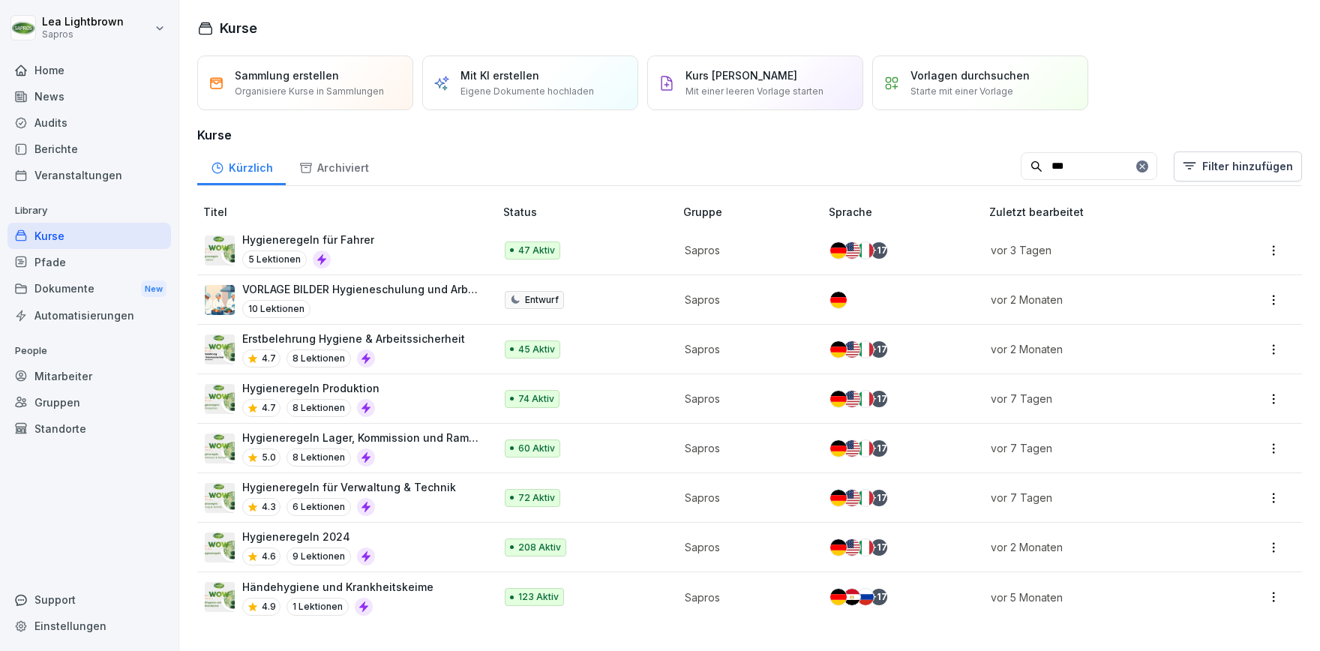
type input "***"
click at [428, 501] on div "4.3 6 Lektionen" at bounding box center [349, 507] width 214 height 18
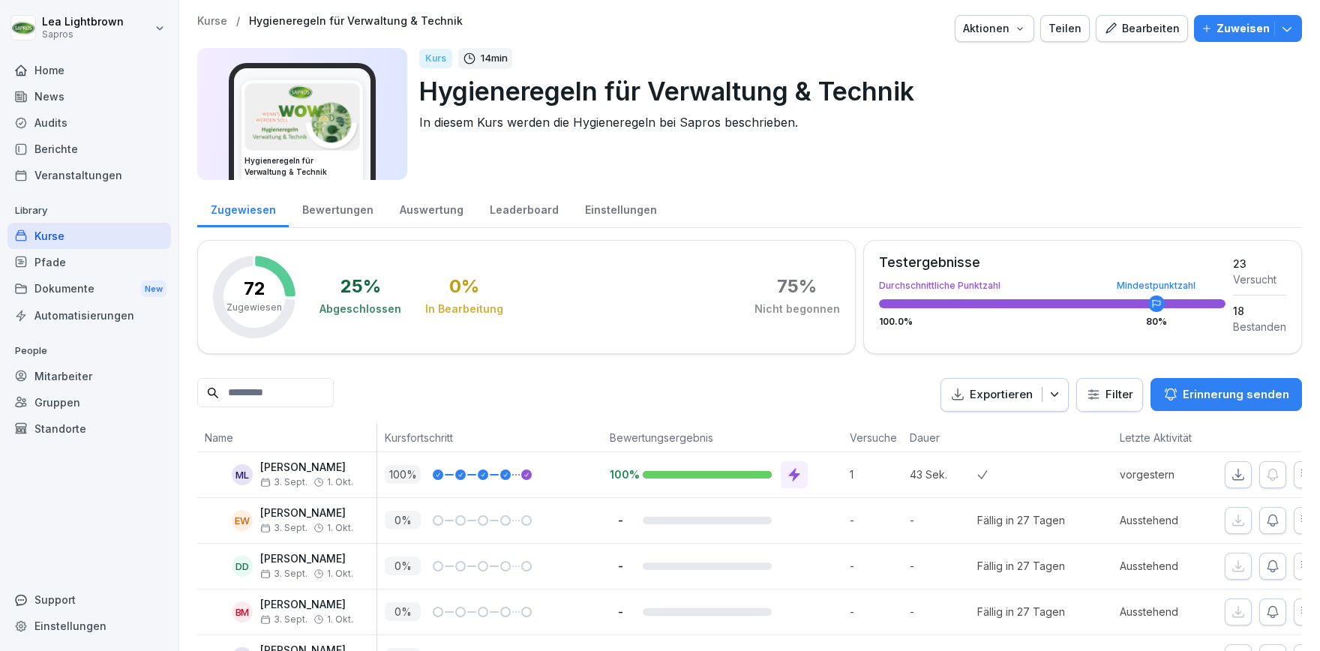
click at [56, 236] on div "Kurse" at bounding box center [90, 236] width 164 height 26
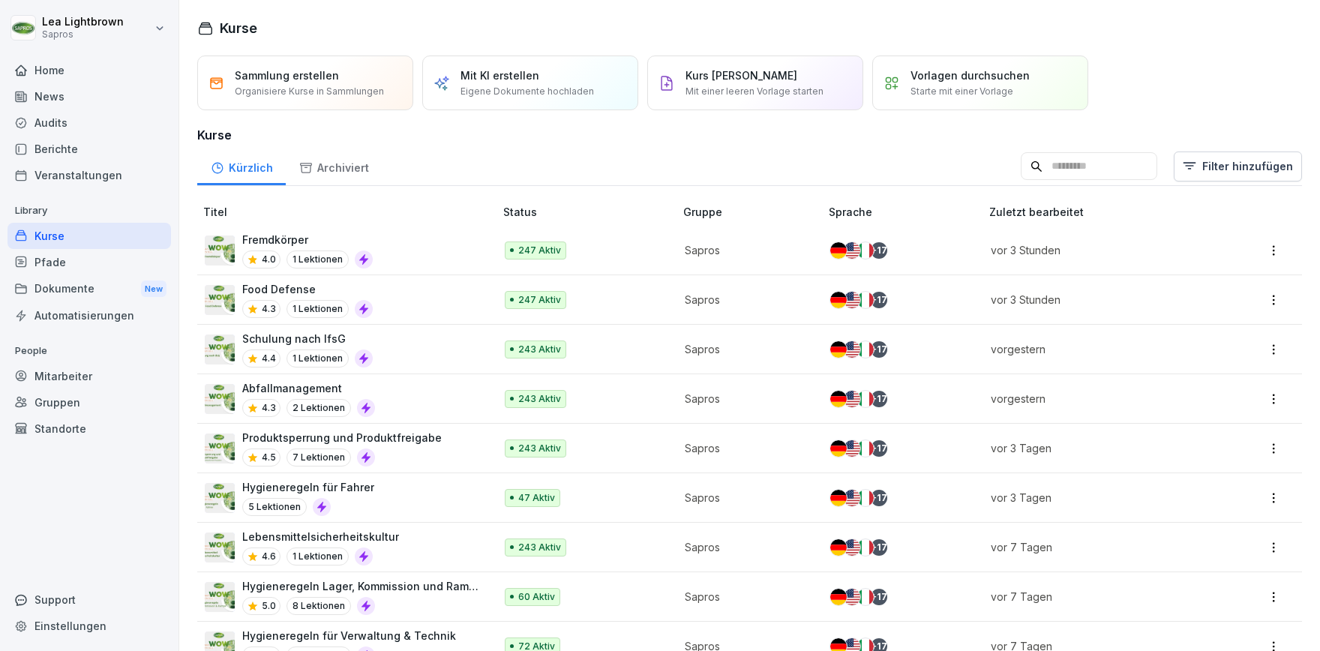
click at [408, 588] on p "Hygieneregeln Lager, Kommission und Rampe" at bounding box center [360, 586] width 237 height 16
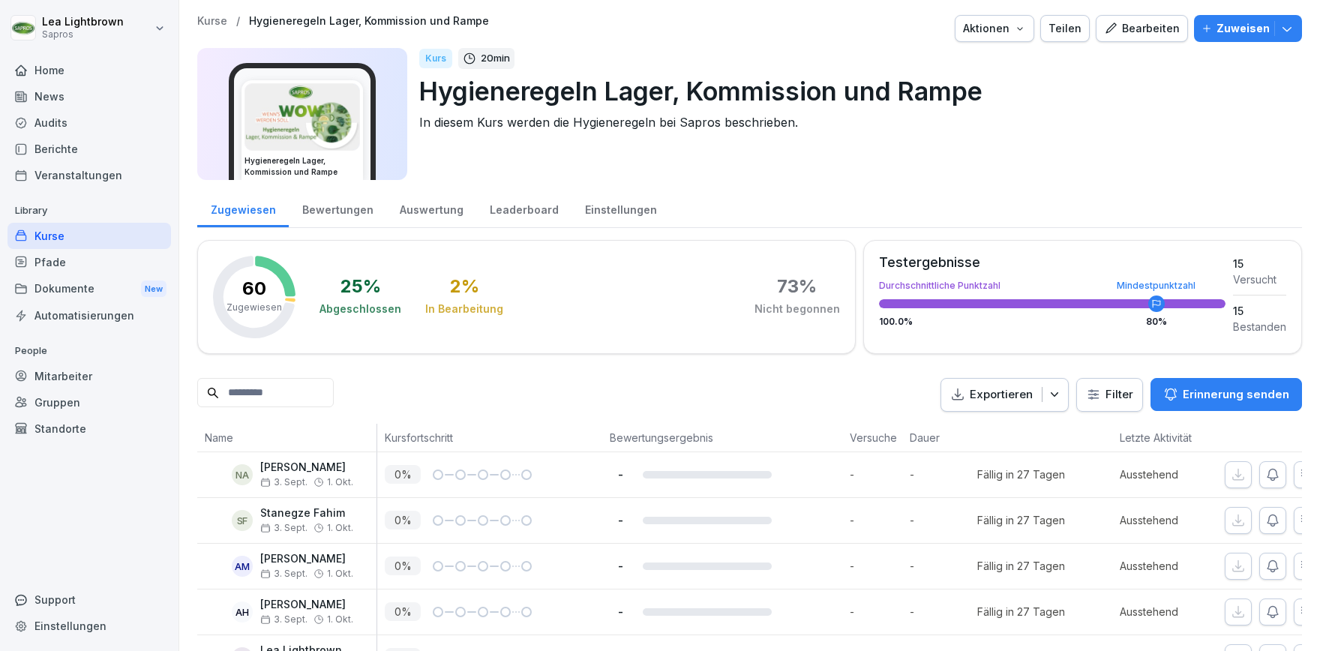
click at [66, 224] on div "Kurse" at bounding box center [90, 236] width 164 height 26
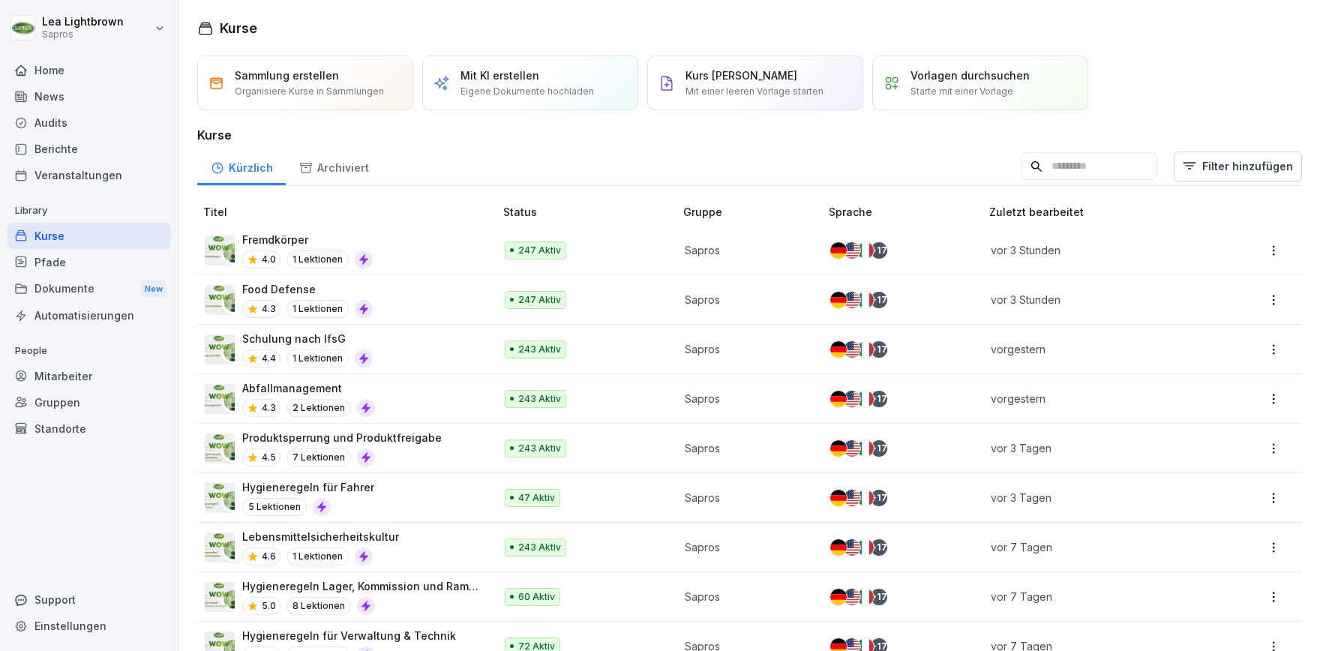
click at [1114, 160] on input at bounding box center [1089, 166] width 137 height 29
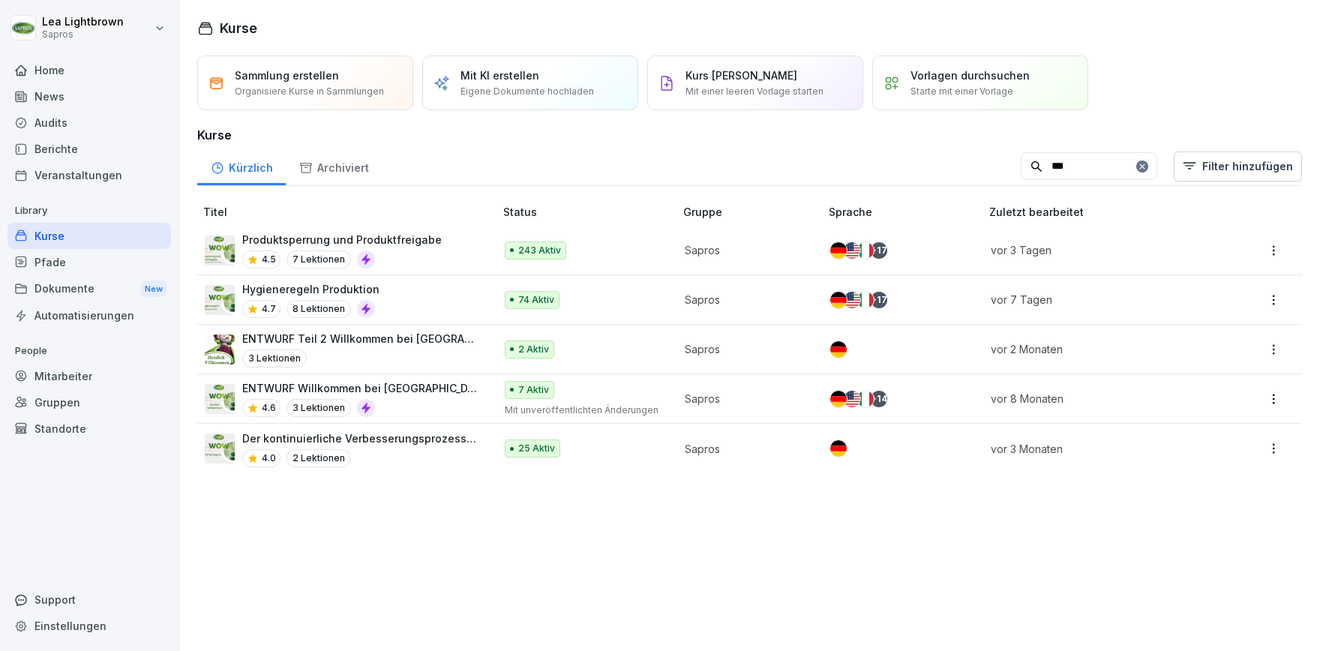
type input "***"
click at [437, 290] on div "Hygieneregeln Produktion 4.7 8 Lektionen" at bounding box center [342, 299] width 275 height 37
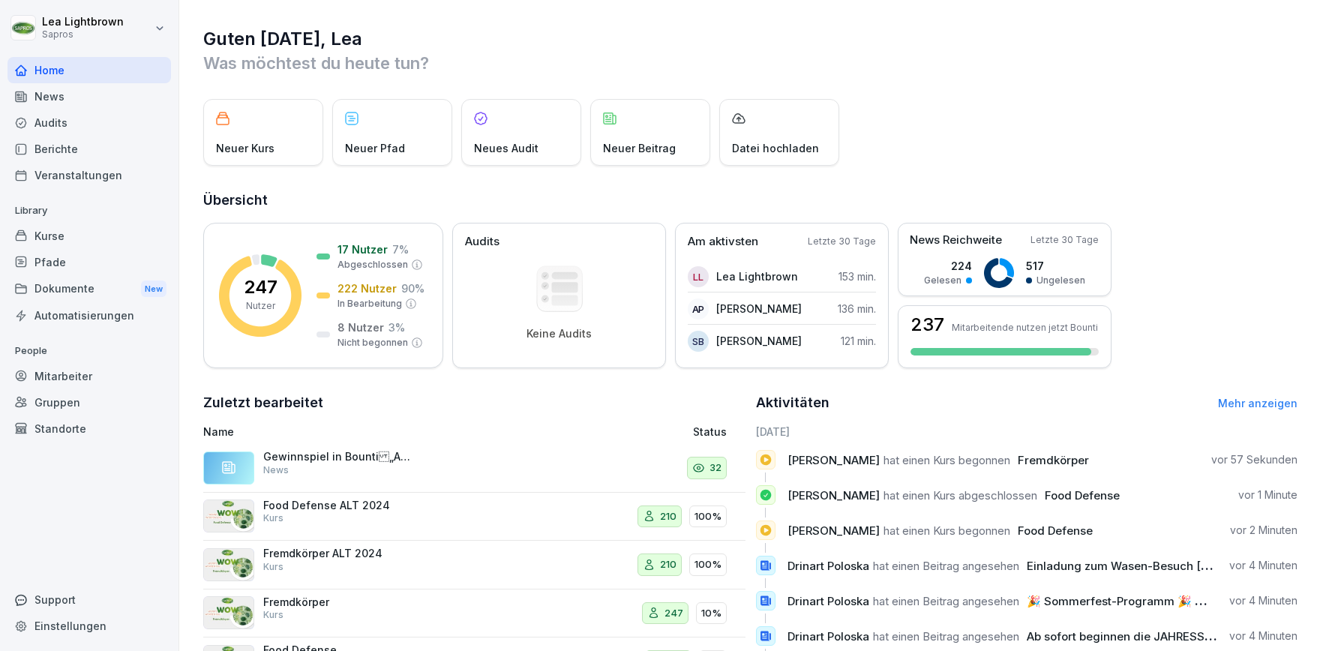
click at [156, 35] on html "Lea Lightbrown Sapros Home News Audits Berichte Veranstaltungen Library Kurse P…" at bounding box center [660, 325] width 1320 height 651
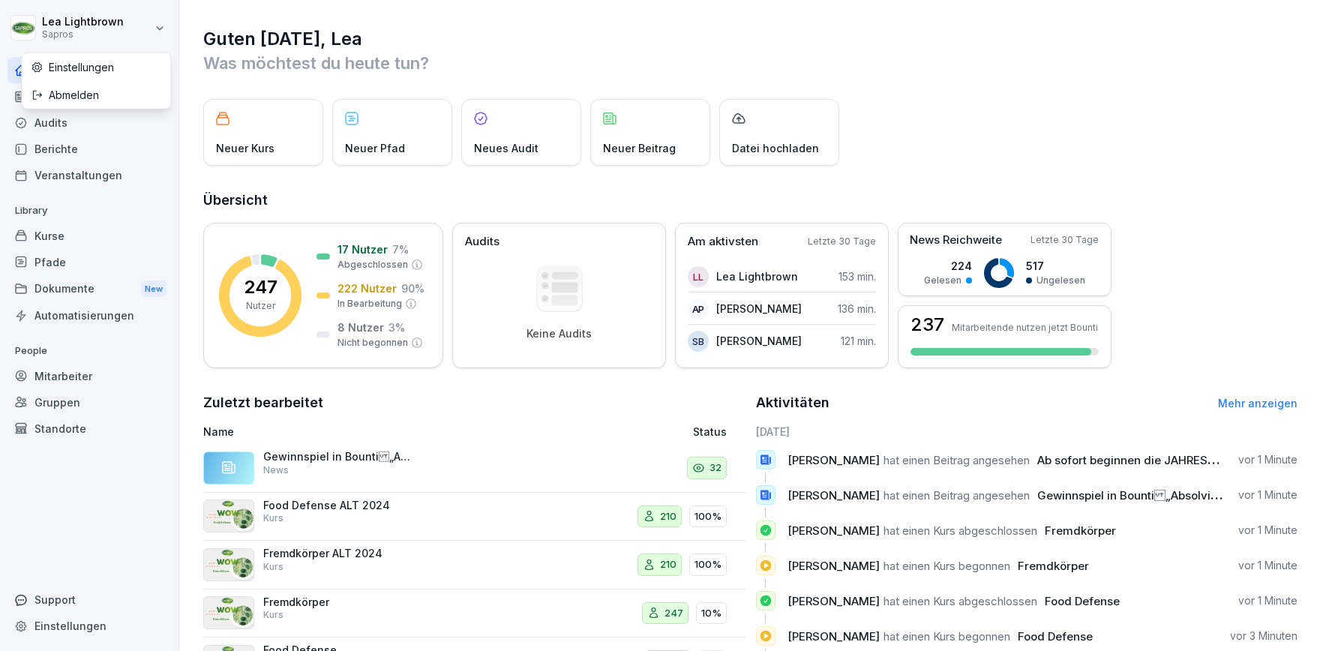
click at [83, 239] on html "Lea Lightbrown Sapros Home News Audits Berichte Veranstaltungen Library Kurse P…" at bounding box center [660, 325] width 1320 height 651
click at [94, 92] on div "News" at bounding box center [90, 96] width 164 height 26
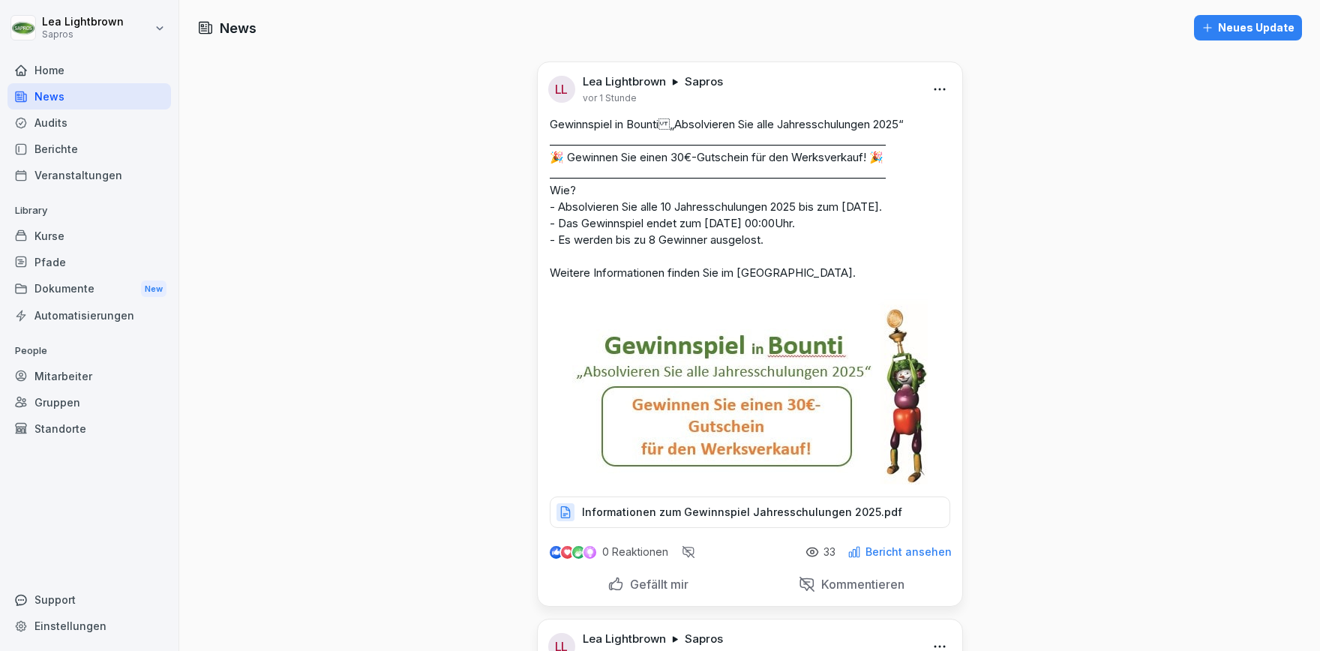
click at [78, 62] on div "Home" at bounding box center [90, 70] width 164 height 26
